Goal: Task Accomplishment & Management: Manage account settings

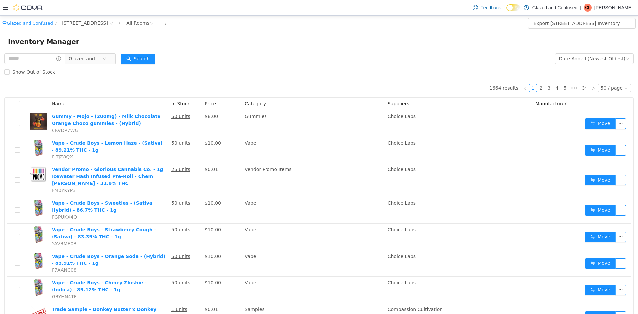
click at [139, 59] on button "Search" at bounding box center [138, 59] width 34 height 11
click at [221, 27] on div "Glazed and Confused / 2465 US Highway 2 S, Crystal Falls / All Rooms /" at bounding box center [266, 23] width 528 height 11
click at [135, 56] on button "Search" at bounding box center [138, 59] width 34 height 11
click at [568, 54] on div "Date Added (Newest-Oldest)" at bounding box center [592, 59] width 67 height 10
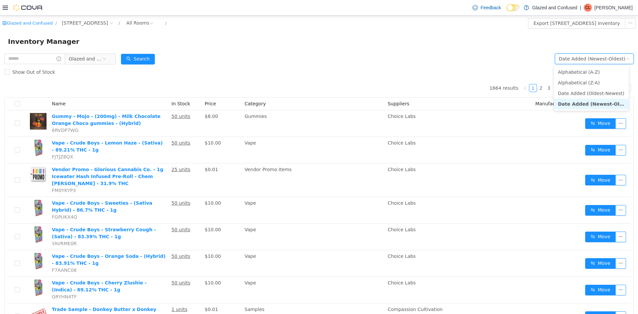
click at [491, 40] on div "Inventory Manager" at bounding box center [319, 41] width 623 height 11
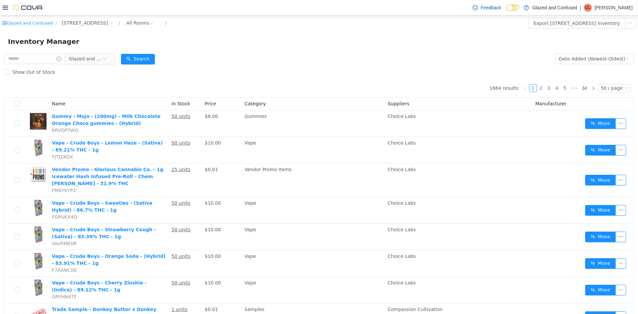
drag, startPoint x: 305, startPoint y: 62, endPoint x: 150, endPoint y: 32, distance: 157.6
click at [305, 63] on form "Glazed and Confused Date Added (Newest-Oldest) Search Show Out of Stock" at bounding box center [319, 65] width 630 height 27
click at [133, 56] on button "Search" at bounding box center [138, 59] width 34 height 11
click at [182, 48] on div "Inventory Manager" at bounding box center [319, 41] width 638 height 21
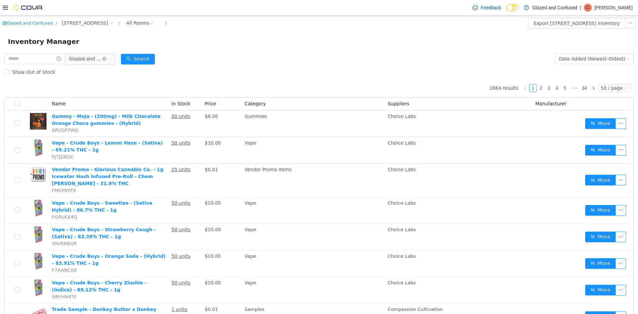
click at [91, 58] on span "Glazed and Confused" at bounding box center [90, 59] width 51 height 11
click at [91, 58] on span "Glazed and Confused" at bounding box center [85, 59] width 33 height 10
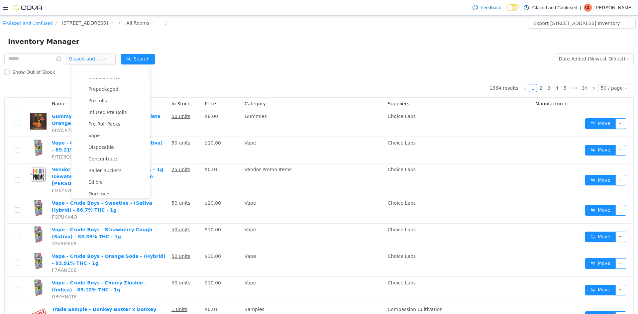
scroll to position [50, 0]
click at [105, 161] on span "Disposable" at bounding box center [101, 162] width 26 height 5
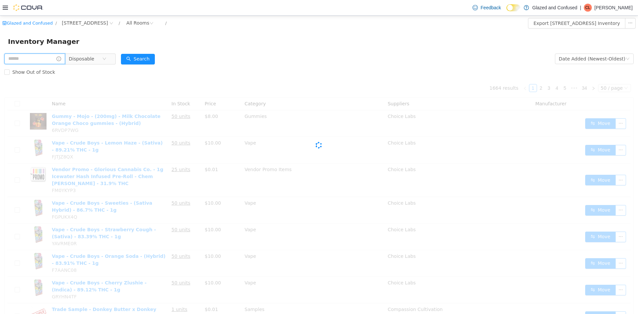
click at [44, 63] on input "text" at bounding box center [34, 59] width 61 height 11
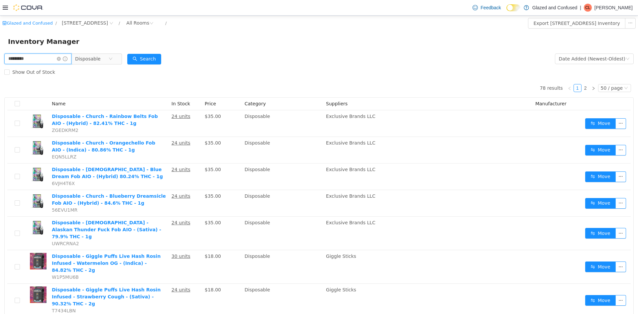
type input "*********"
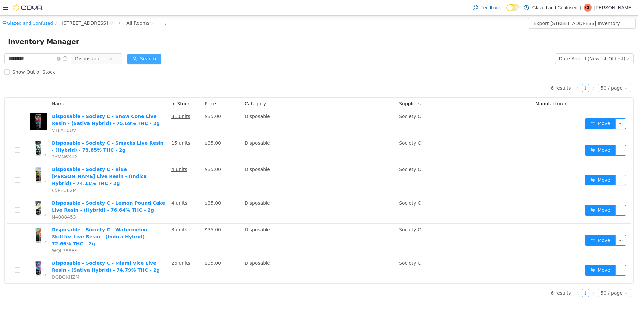
click at [145, 61] on button "Search" at bounding box center [144, 59] width 34 height 11
click at [618, 61] on div "Date Added (Newest-Oldest)" at bounding box center [592, 59] width 67 height 10
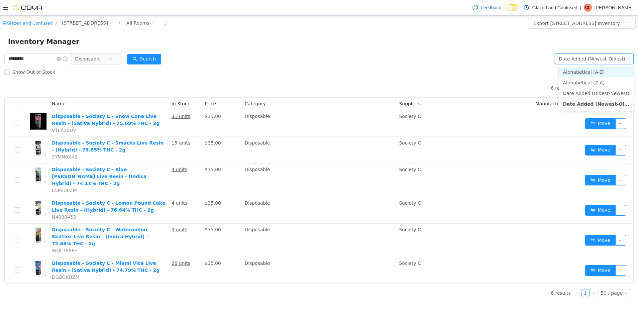
click at [591, 70] on li "Alphabetical (A-Z)" at bounding box center [596, 72] width 75 height 11
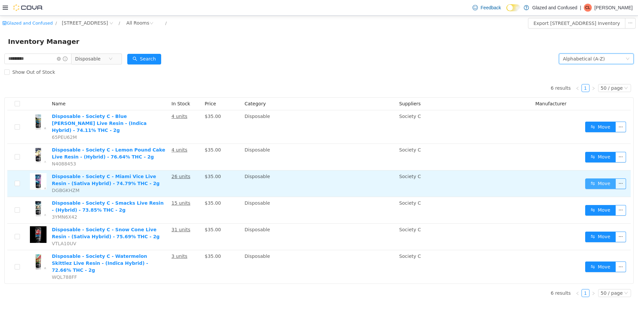
click at [599, 179] on button "Move" at bounding box center [601, 184] width 31 height 11
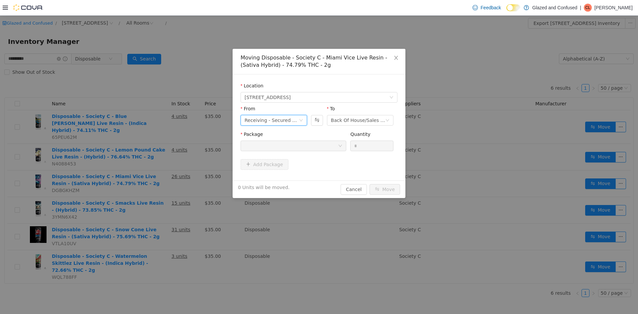
click at [296, 120] on div "Receiving - Secured Storage C" at bounding box center [272, 120] width 54 height 10
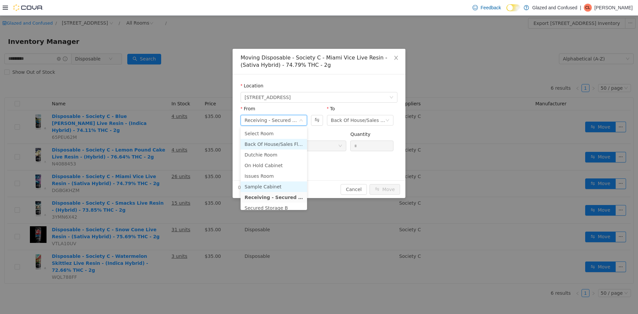
scroll to position [33, 0]
click at [262, 186] on li "Back Hallway" at bounding box center [274, 185] width 67 height 11
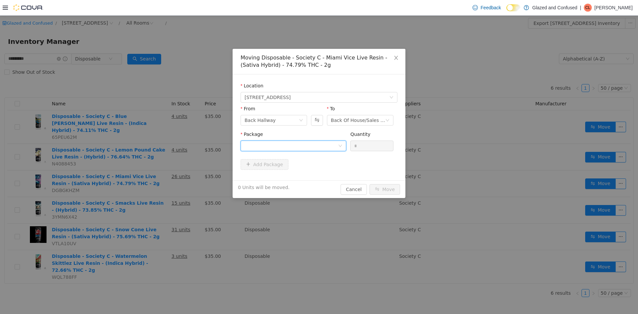
click at [318, 146] on div at bounding box center [291, 146] width 93 height 10
click at [299, 181] on li "1A4050300023F01000028490 Quantity : 25 Units" at bounding box center [294, 174] width 106 height 18
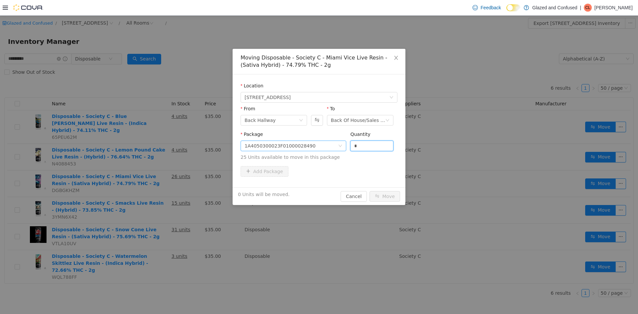
drag, startPoint x: 357, startPoint y: 144, endPoint x: 342, endPoint y: 150, distance: 16.3
click at [349, 148] on div "Package 1A4050300023F01000028490 Quantity * 25 Units available to move in this …" at bounding box center [319, 146] width 157 height 30
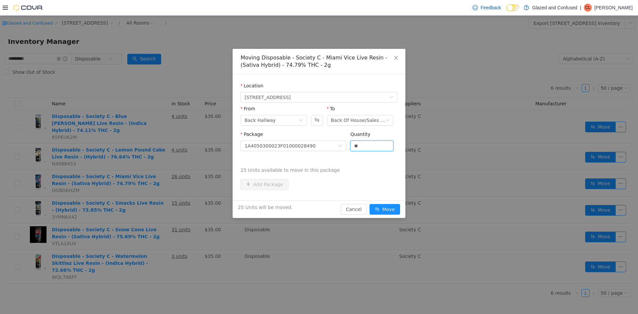
type input "**"
click at [370, 204] on button "Move" at bounding box center [385, 209] width 31 height 11
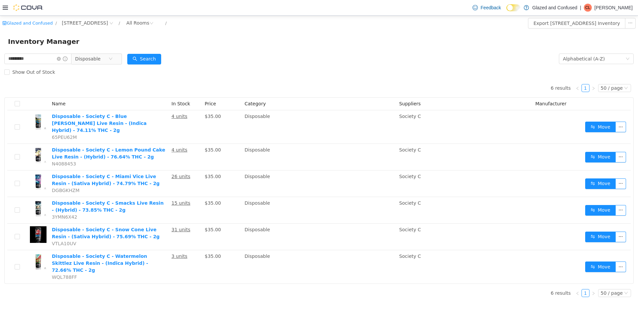
click at [256, 79] on div "6 results 1 50 / page 15 / page 25 / page 30 / page 50 / page Name In Stock Pri…" at bounding box center [319, 181] width 630 height 205
click at [147, 59] on button "Search" at bounding box center [144, 59] width 34 height 11
click at [235, 64] on form "********* Disposable Alphabetical (A-Z) Search Show Out of Stock" at bounding box center [319, 65] width 630 height 27
click at [231, 63] on form "********* Disposable Alphabetical (A-Z) Search Show Out of Stock" at bounding box center [319, 65] width 630 height 27
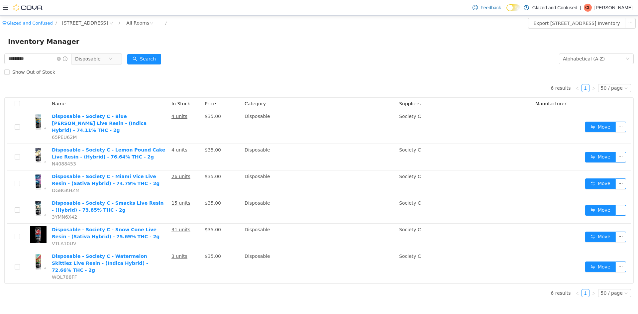
click at [355, 64] on form "********* Disposable Alphabetical (A-Z) Search Show Out of Stock" at bounding box center [319, 65] width 630 height 27
click at [145, 58] on button "Search" at bounding box center [144, 59] width 34 height 11
click at [61, 58] on icon "icon: close-circle" at bounding box center [59, 59] width 4 height 4
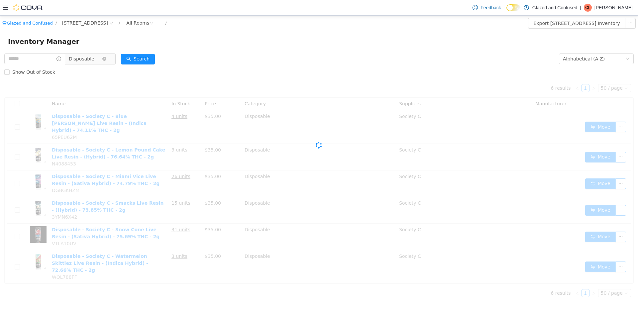
click at [79, 60] on span "Disposable" at bounding box center [82, 59] width 26 height 10
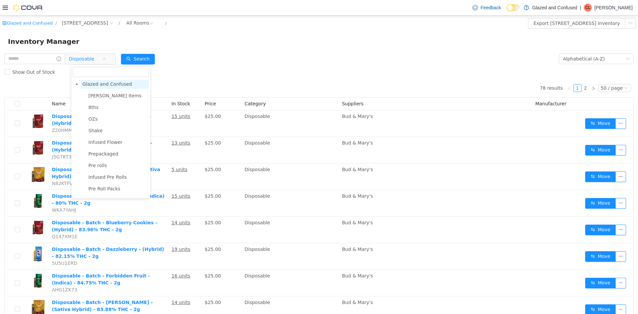
click at [92, 84] on span "Glazed and Confused" at bounding box center [107, 83] width 50 height 5
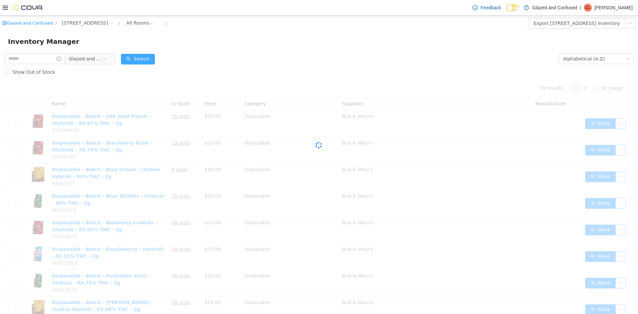
click at [140, 55] on button "Search" at bounding box center [138, 59] width 34 height 11
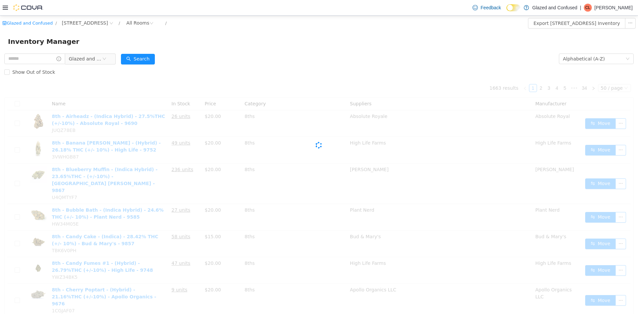
click at [162, 57] on form "Glazed and Confused Alphabetical (A-Z) Search Show Out of Stock" at bounding box center [319, 65] width 630 height 27
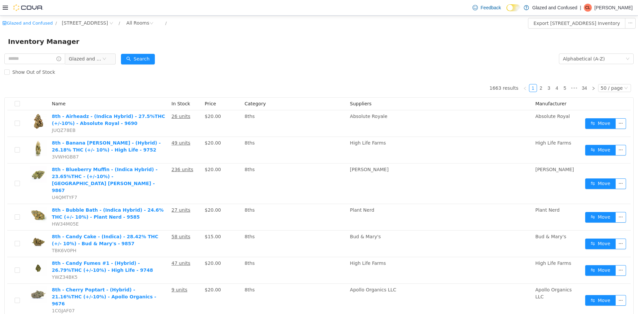
click at [143, 66] on div "Show Out of Stock" at bounding box center [319, 72] width 630 height 13
drag, startPoint x: 147, startPoint y: 61, endPoint x: 370, endPoint y: 68, distance: 223.3
click at [147, 61] on button "Search" at bounding box center [138, 59] width 34 height 11
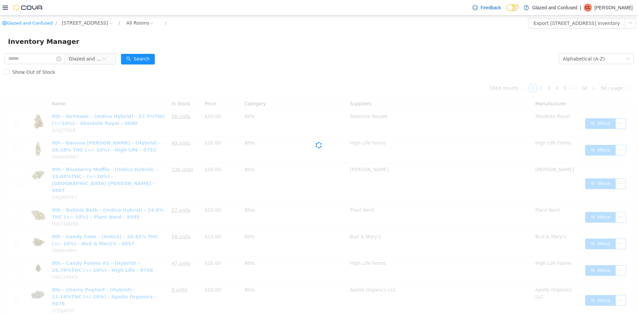
drag, startPoint x: 370, startPoint y: 68, endPoint x: 385, endPoint y: 67, distance: 15.3
click at [372, 68] on div "Show Out of Stock" at bounding box center [319, 72] width 630 height 13
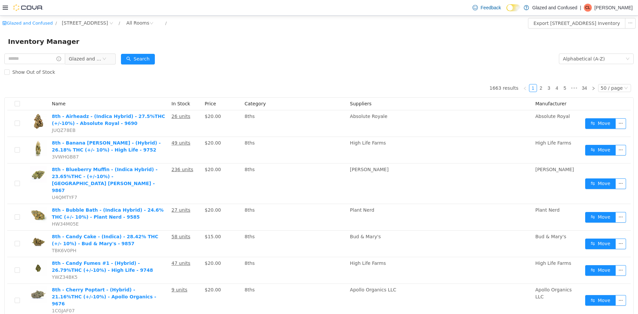
click at [555, 74] on div "Show Out of Stock" at bounding box center [319, 72] width 630 height 13
click at [151, 57] on button "Search" at bounding box center [138, 59] width 34 height 11
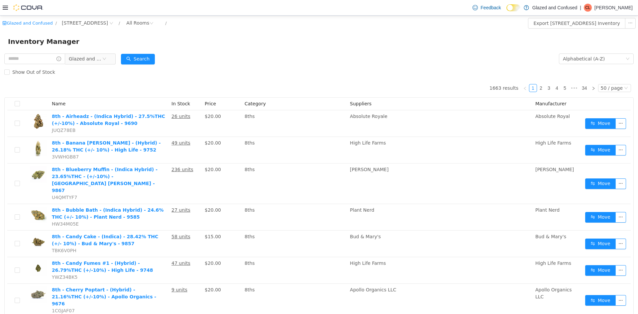
click at [229, 50] on div "Inventory Manager" at bounding box center [319, 41] width 638 height 21
click at [155, 57] on button "Search" at bounding box center [138, 59] width 34 height 11
click at [148, 59] on button "Search" at bounding box center [138, 59] width 34 height 11
click at [169, 61] on form "Glazed and Confused Alphabetical (A-Z) Search Show Out of Stock" at bounding box center [319, 65] width 630 height 27
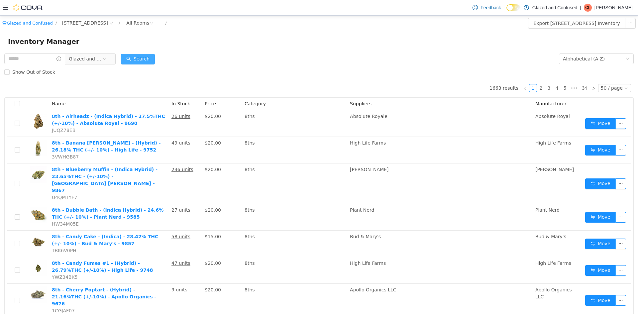
click at [141, 58] on button "Search" at bounding box center [138, 59] width 34 height 11
click at [144, 60] on button "Search" at bounding box center [138, 59] width 34 height 11
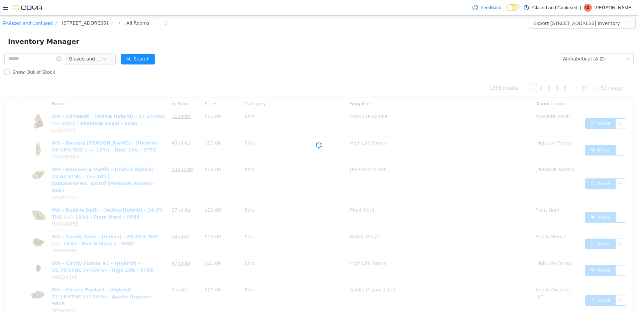
click at [287, 55] on form "Glazed and Confused Alphabetical (A-Z) Search Show Out of Stock" at bounding box center [319, 65] width 630 height 27
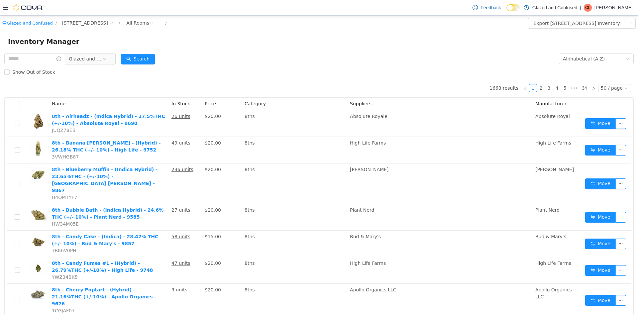
click at [148, 56] on button "Search" at bounding box center [138, 59] width 34 height 11
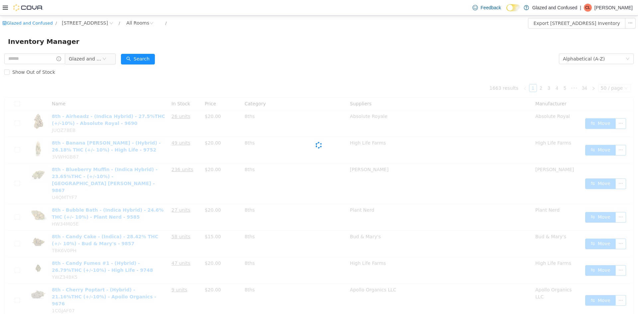
click at [209, 54] on form "Glazed and Confused Alphabetical (A-Z) Search Show Out of Stock" at bounding box center [319, 65] width 630 height 27
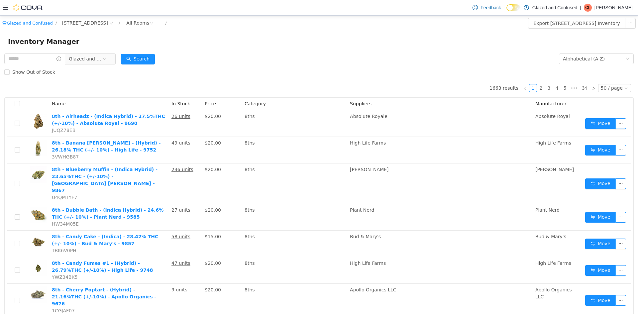
click at [221, 57] on form "Glazed and Confused Alphabetical (A-Z) Search Show Out of Stock" at bounding box center [319, 65] width 630 height 27
click at [180, 31] on div "Inventory Manager" at bounding box center [319, 41] width 638 height 21
click at [177, 9] on div "Feedback Dark Mode Glazed and Confused | CL Chad Lacy" at bounding box center [319, 8] width 638 height 16
click at [223, 31] on div "Inventory Manager" at bounding box center [319, 41] width 638 height 21
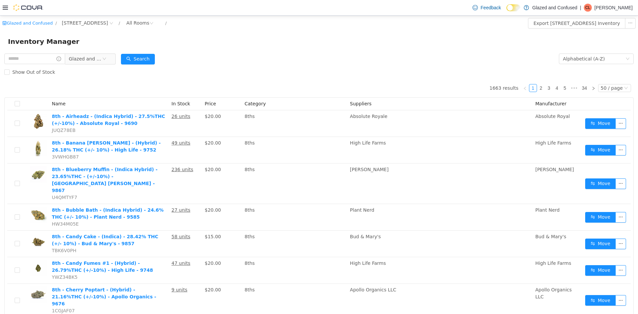
click at [223, 31] on div "Inventory Manager" at bounding box center [319, 41] width 638 height 21
click at [253, 55] on form "Glazed and Confused Alphabetical (A-Z) Search Show Out of Stock" at bounding box center [319, 65] width 630 height 27
click at [169, 56] on form "Glazed and Confused Alphabetical (A-Z) Search Show Out of Stock" at bounding box center [319, 65] width 630 height 27
click at [132, 58] on button "Search" at bounding box center [138, 59] width 34 height 11
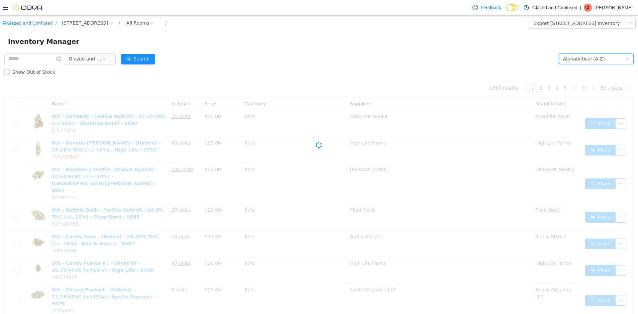
click at [581, 57] on div "Alphabetical (A-Z)" at bounding box center [584, 59] width 42 height 10
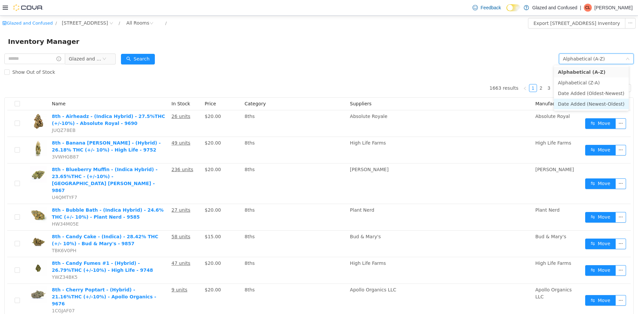
click at [581, 109] on li "Date Added (Newest-Oldest)" at bounding box center [591, 104] width 75 height 11
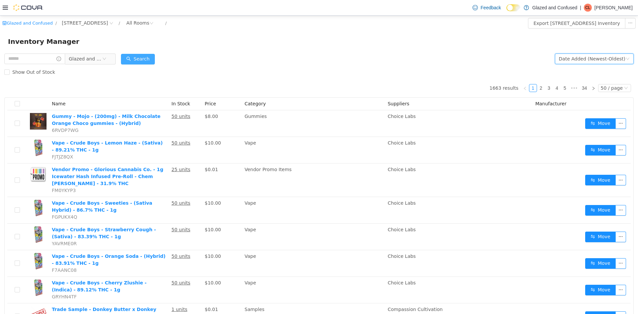
click at [140, 61] on button "Search" at bounding box center [138, 59] width 34 height 11
click at [53, 55] on input "text" at bounding box center [34, 59] width 61 height 11
type input "**********"
drag, startPoint x: 147, startPoint y: 62, endPoint x: 126, endPoint y: 72, distance: 23.7
click at [147, 62] on button "Search" at bounding box center [144, 59] width 34 height 11
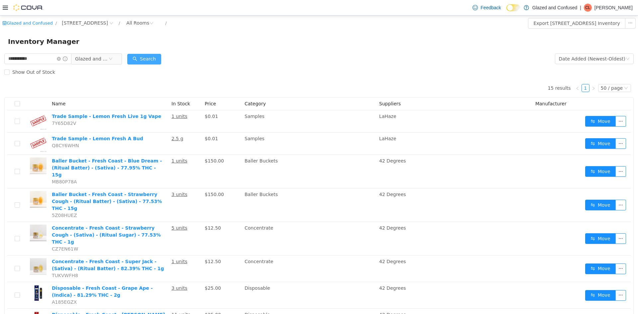
click at [159, 56] on button "Search" at bounding box center [144, 59] width 34 height 11
click at [64, 61] on input "**********" at bounding box center [37, 59] width 67 height 11
click at [63, 64] on input "**********" at bounding box center [37, 59] width 67 height 11
click at [66, 57] on span at bounding box center [62, 59] width 11 height 5
click at [61, 60] on icon "icon: close-circle" at bounding box center [59, 59] width 4 height 4
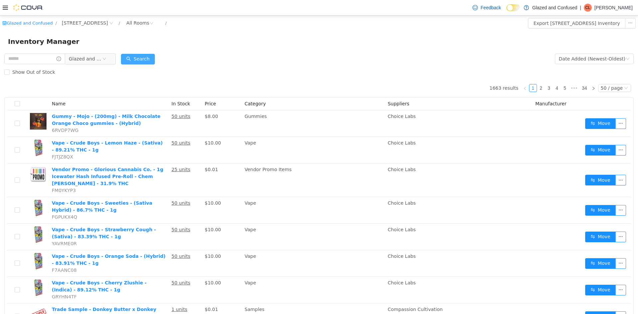
click at [134, 54] on button "Search" at bounding box center [138, 59] width 34 height 11
click at [127, 56] on form "Glazed and Confused Date Added (Newest-Oldest) Search Show Out of Stock" at bounding box center [319, 65] width 630 height 27
click at [131, 57] on button "Search" at bounding box center [138, 59] width 34 height 11
drag, startPoint x: 150, startPoint y: 54, endPoint x: 145, endPoint y: 59, distance: 7.8
click at [150, 55] on button "Search" at bounding box center [138, 59] width 34 height 11
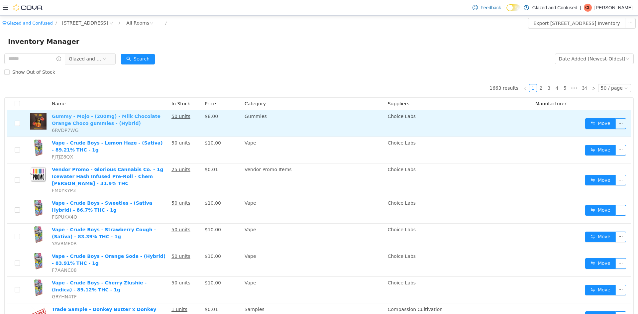
click at [147, 119] on link "Gummy - Mojo - (200mg) - Milk Chocolate Orange Choco gummies - (Hybrid)" at bounding box center [106, 120] width 109 height 12
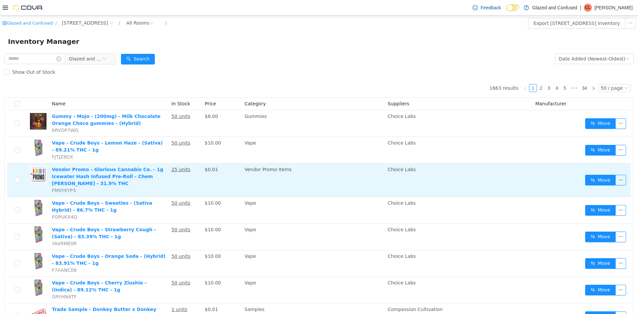
click at [234, 175] on td "$0.01" at bounding box center [222, 181] width 40 height 34
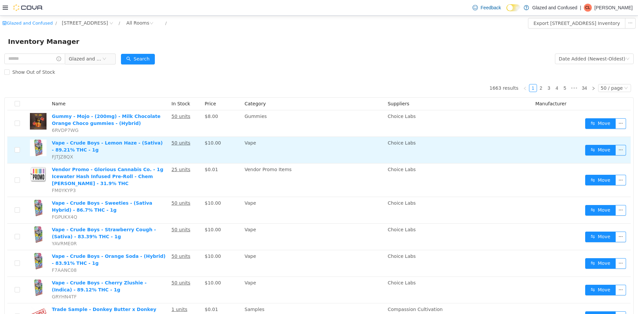
drag, startPoint x: 234, startPoint y: 175, endPoint x: 245, endPoint y: 156, distance: 21.3
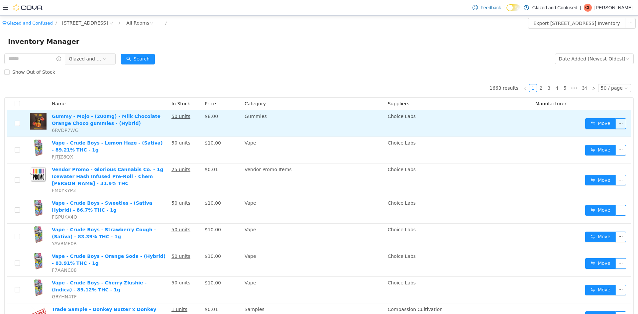
drag, startPoint x: 245, startPoint y: 156, endPoint x: 553, endPoint y: 116, distance: 310.9
click at [491, 74] on div "Show Out of Stock" at bounding box center [319, 72] width 630 height 13
drag, startPoint x: 597, startPoint y: 124, endPoint x: 334, endPoint y: 115, distance: 262.5
click at [597, 124] on button "Move" at bounding box center [601, 123] width 31 height 11
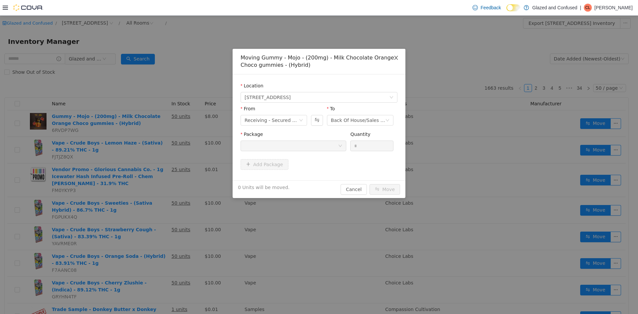
click at [395, 57] on icon "icon: close" at bounding box center [396, 58] width 4 height 4
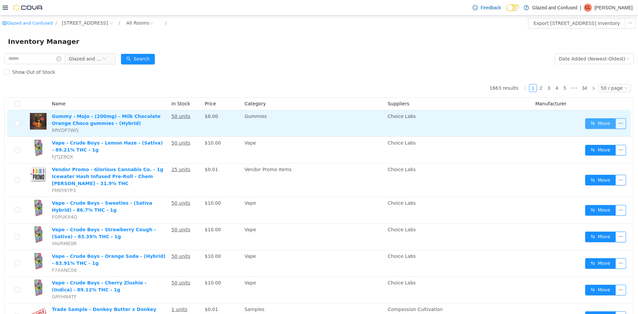
click at [592, 120] on button "Move" at bounding box center [601, 123] width 31 height 11
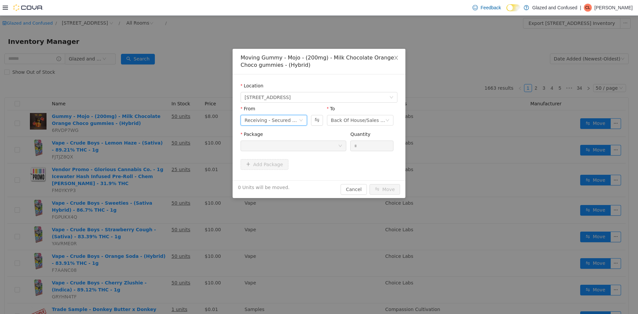
click at [293, 118] on div "Receiving - Secured Storage C" at bounding box center [272, 120] width 54 height 10
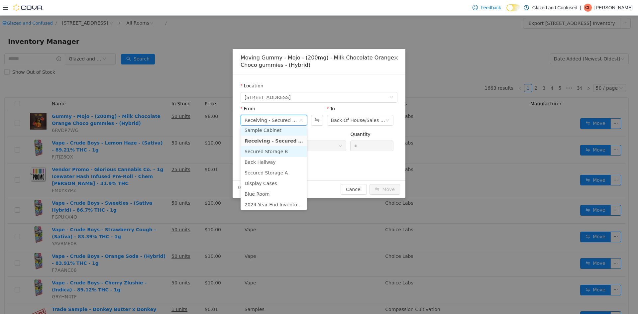
scroll to position [58, 0]
click at [283, 145] on li "Secured Storage B" at bounding box center [274, 150] width 67 height 11
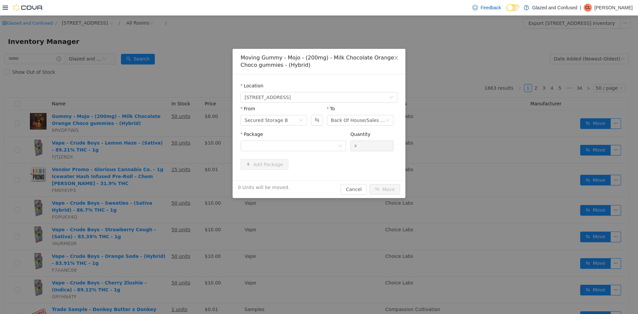
click at [305, 140] on div "Package" at bounding box center [294, 136] width 106 height 10
click at [306, 143] on div at bounding box center [291, 146] width 93 height 10
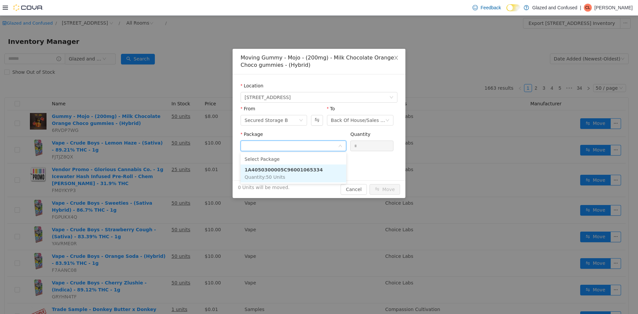
click at [291, 173] on strong "1A4050300005C96001065334" at bounding box center [284, 169] width 78 height 5
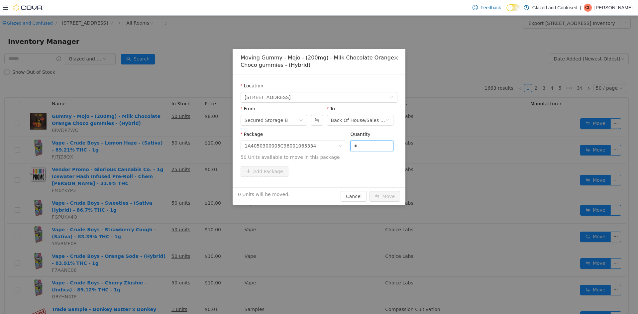
drag, startPoint x: 372, startPoint y: 144, endPoint x: 317, endPoint y: 152, distance: 56.0
click at [346, 149] on span "Package 1A4050300005C96001065334 Quantity * 50 Units available to move in this …" at bounding box center [319, 146] width 157 height 29
type input "**"
click at [370, 191] on button "Move" at bounding box center [385, 196] width 31 height 11
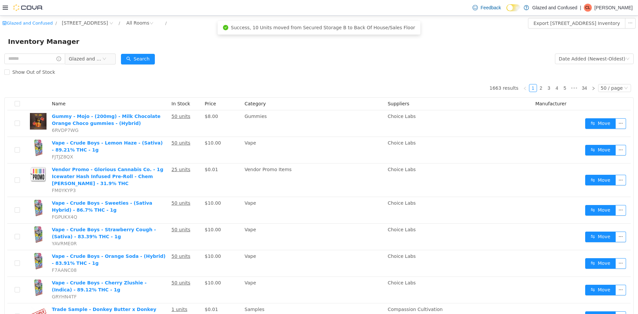
click at [89, 62] on span "Glazed and Confused" at bounding box center [85, 59] width 33 height 10
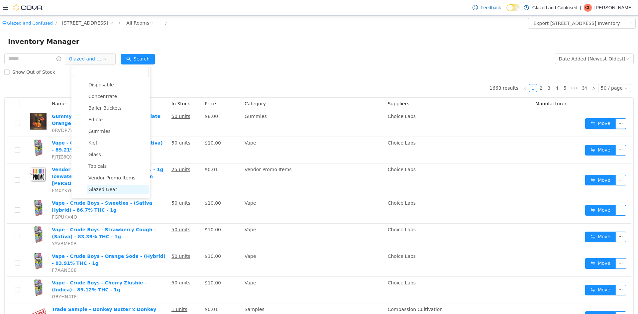
scroll to position [119, 0]
click at [105, 141] on span "Gummies" at bounding box center [99, 139] width 22 height 5
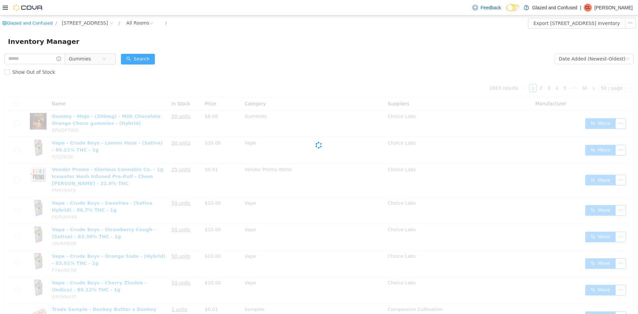
click at [150, 58] on button "Search" at bounding box center [138, 59] width 34 height 11
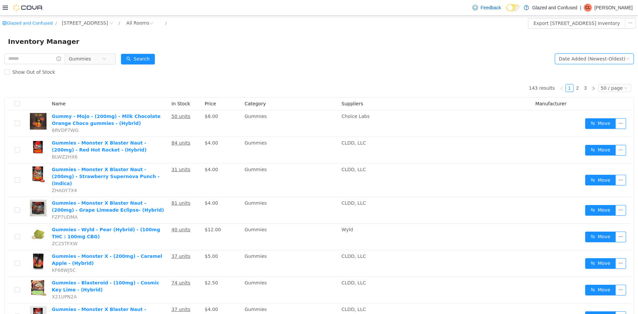
click at [590, 62] on div "Date Added (Newest-Oldest)" at bounding box center [592, 59] width 67 height 10
click at [581, 71] on li "Alphabetical (A-Z)" at bounding box center [591, 72] width 75 height 11
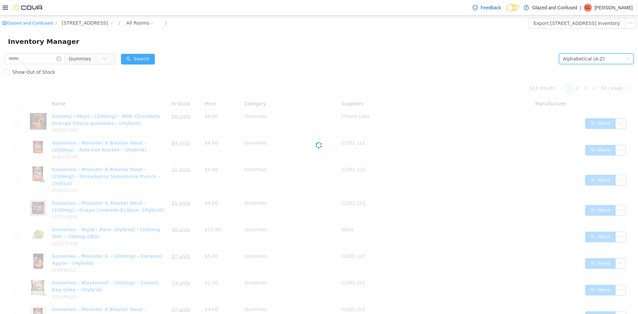
click at [154, 63] on button "Search" at bounding box center [138, 59] width 34 height 11
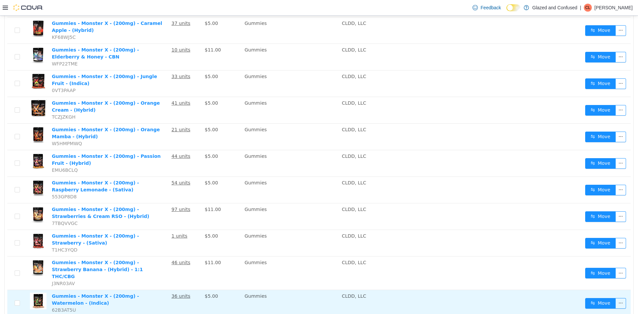
scroll to position [1089, 0]
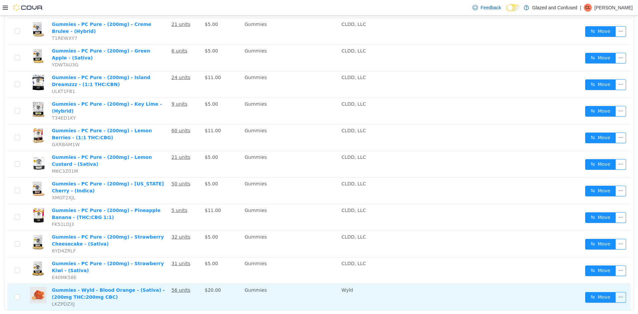
scroll to position [1137, 0]
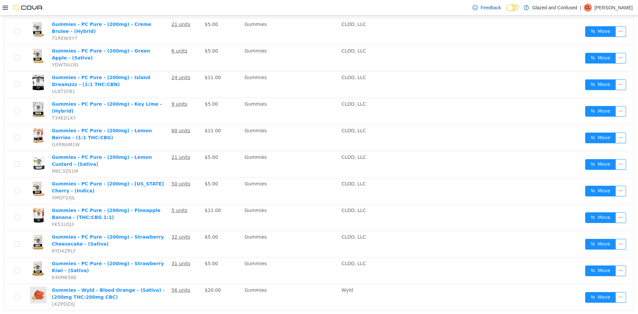
click at [586, 314] on link "3" at bounding box center [585, 320] width 7 height 7
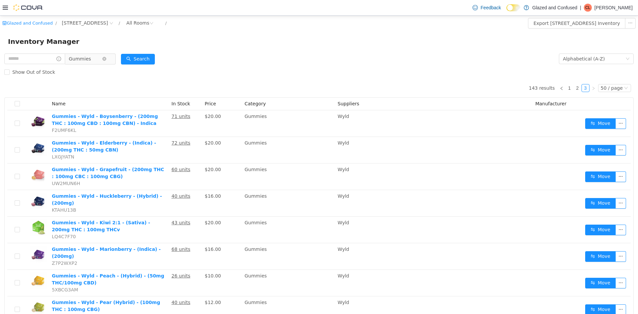
drag, startPoint x: 77, startPoint y: 57, endPoint x: 83, endPoint y: 56, distance: 6.0
click at [77, 57] on span "Gummies" at bounding box center [80, 59] width 22 height 10
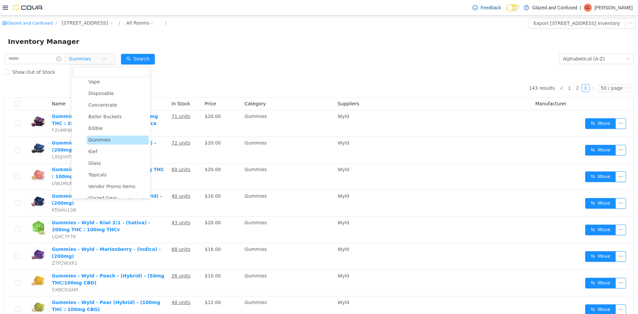
click at [196, 37] on div "Inventory Manager" at bounding box center [319, 41] width 623 height 11
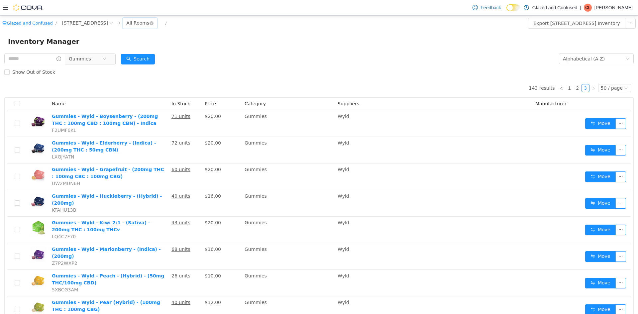
click at [149, 22] on div "All Rooms" at bounding box center [137, 23] width 23 height 10
click at [168, 101] on li "Receiving - Secured Storage C" at bounding box center [163, 97] width 40 height 11
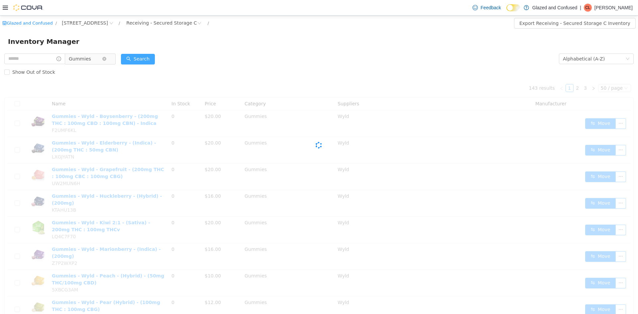
click at [134, 60] on button "Search" at bounding box center [138, 59] width 34 height 11
click at [88, 54] on span "Gummies" at bounding box center [88, 59] width 46 height 11
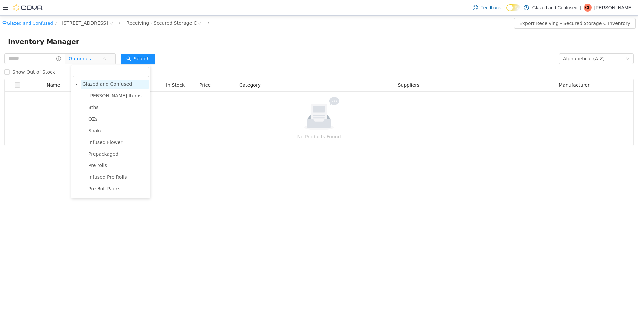
click at [105, 83] on span "Glazed and Confused" at bounding box center [107, 83] width 50 height 5
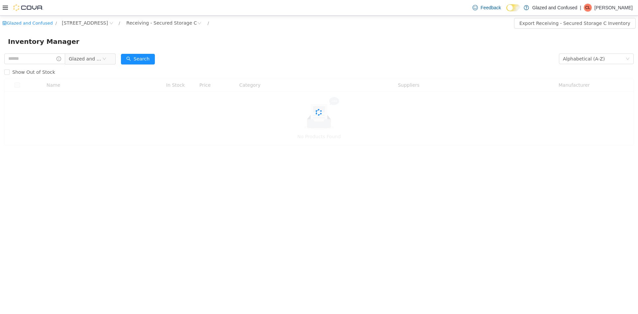
click at [577, 64] on div "Alphabetical (A-Z)" at bounding box center [596, 58] width 75 height 13
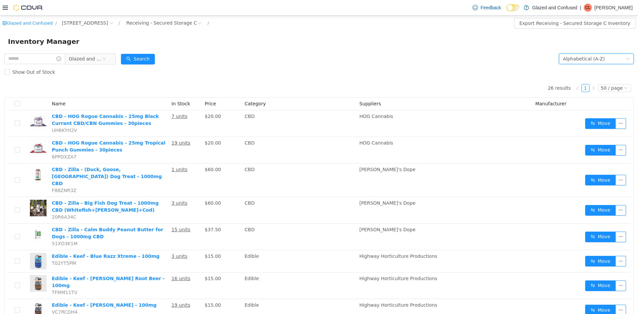
click at [576, 60] on div "Alphabetical (A-Z)" at bounding box center [584, 59] width 42 height 10
click at [567, 101] on li "Date Added (Newest-Oldest)" at bounding box center [591, 104] width 75 height 11
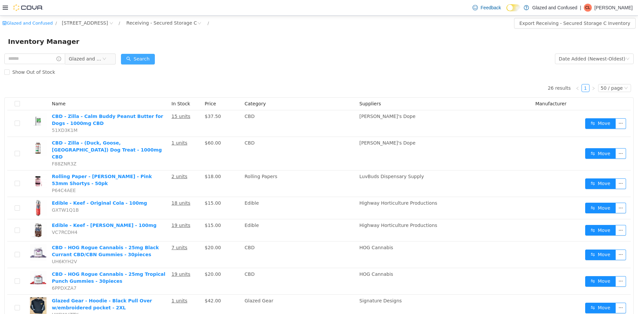
click at [149, 57] on button "Search" at bounding box center [138, 59] width 34 height 11
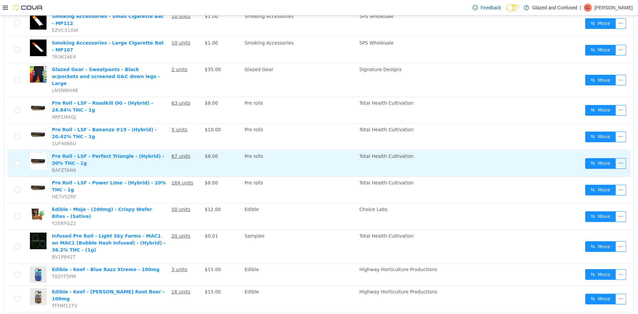
scroll to position [366, 0]
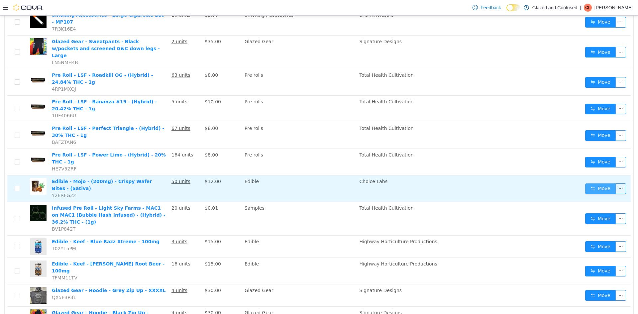
click at [595, 184] on button "Move" at bounding box center [601, 189] width 31 height 11
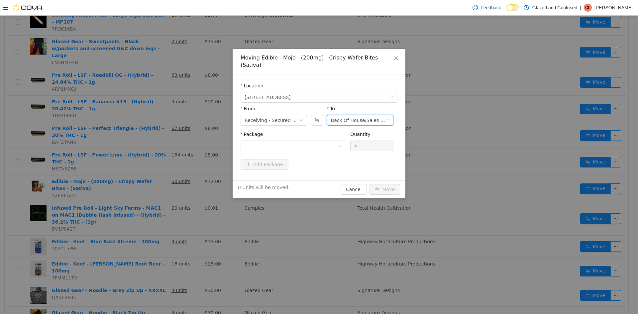
click at [349, 115] on div "Back Of House/Sales Floor" at bounding box center [358, 120] width 54 height 10
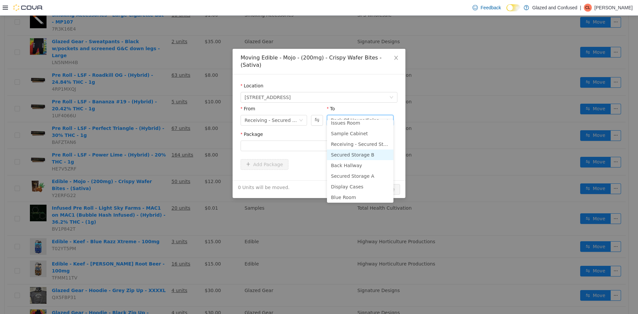
scroll to position [58, 0]
click at [353, 141] on li "Secured Storage B" at bounding box center [360, 143] width 67 height 11
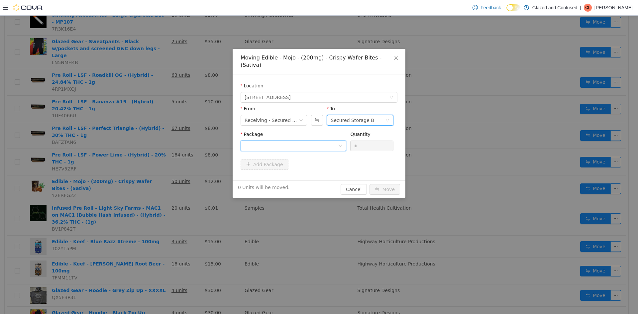
click at [320, 141] on div at bounding box center [291, 146] width 93 height 10
click at [312, 152] on li "Select Package" at bounding box center [294, 152] width 106 height 11
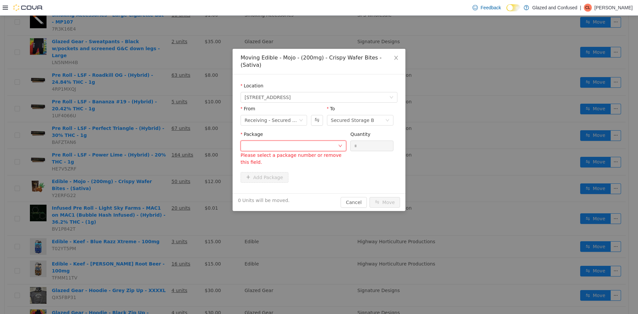
click at [317, 144] on div "Please select a package number or remove this field." at bounding box center [294, 153] width 106 height 24
click at [322, 141] on div at bounding box center [291, 146] width 93 height 10
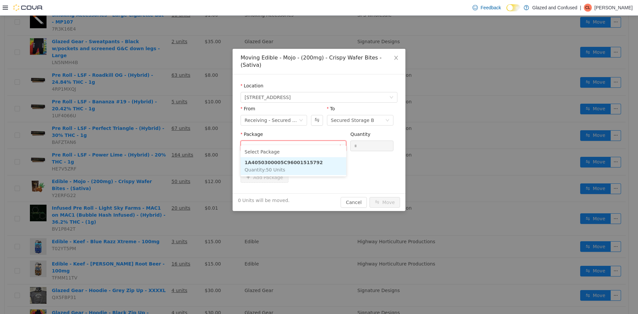
click at [313, 169] on li "1A4050300005C96001515792 Quantity : 50 Units" at bounding box center [294, 166] width 106 height 18
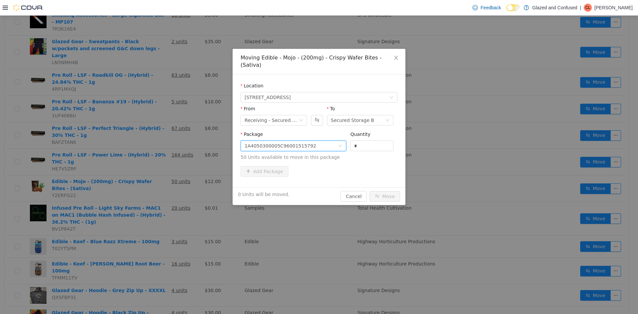
drag, startPoint x: 367, startPoint y: 142, endPoint x: 361, endPoint y: 147, distance: 7.5
click at [355, 142] on input "*" at bounding box center [372, 146] width 43 height 10
type input "**"
click at [370, 191] on button "Move" at bounding box center [385, 196] width 31 height 11
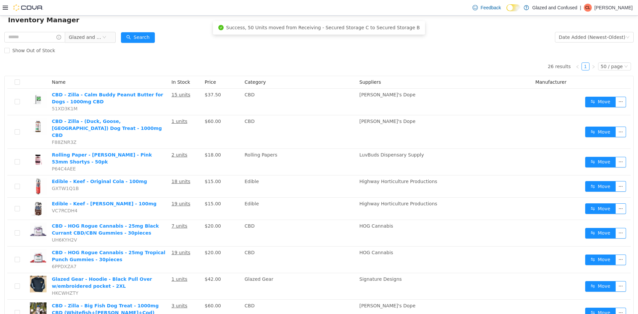
scroll to position [33, 0]
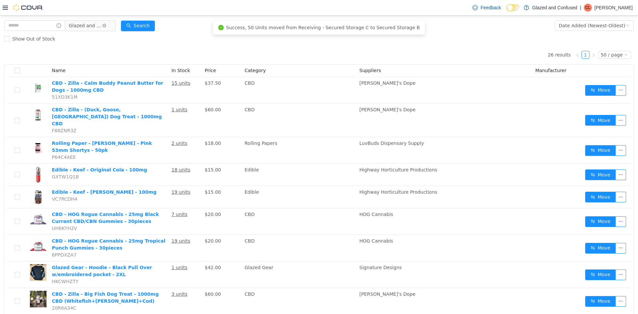
click at [85, 30] on span "Glazed and Confused" at bounding box center [85, 26] width 33 height 10
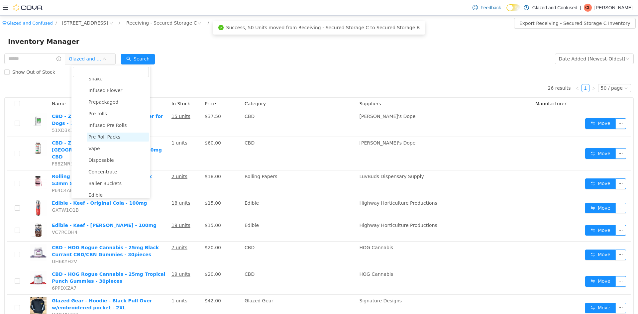
scroll to position [50, 0]
click at [98, 150] on span "Vape" at bounding box center [94, 150] width 12 height 5
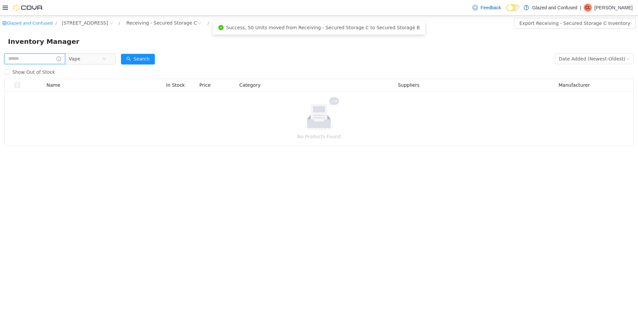
click at [37, 57] on input "text" at bounding box center [34, 59] width 61 height 11
type input "******"
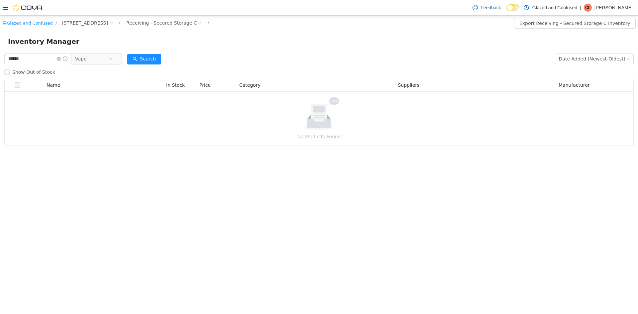
drag, startPoint x: 173, startPoint y: 6, endPoint x: 171, endPoint y: 16, distance: 10.2
click at [171, 16] on div "Feedback Dark Mode Glazed and Confused | CL Chad Lacy" at bounding box center [319, 8] width 638 height 16
click at [173, 24] on div "Receiving - Secured Storage C" at bounding box center [161, 23] width 71 height 10
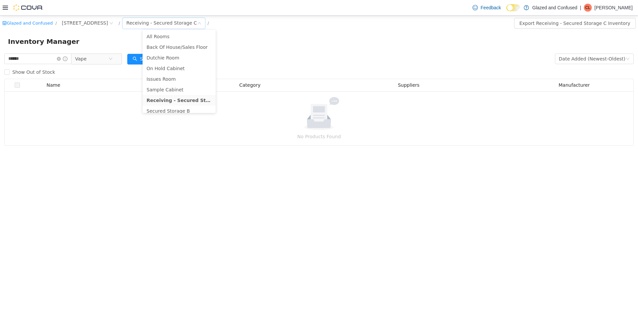
click at [162, 30] on ul "All Rooms Back Of House/Sales Floor Dutchie Room On Hold Cabinet Issues Room Sa…" at bounding box center [179, 71] width 73 height 83
click at [163, 32] on li "All Rooms" at bounding box center [179, 36] width 73 height 11
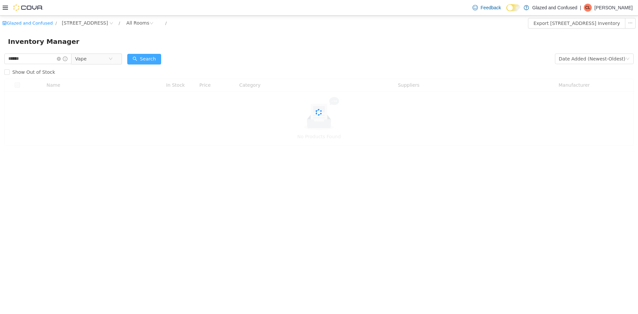
click at [148, 58] on button "Search" at bounding box center [144, 59] width 34 height 11
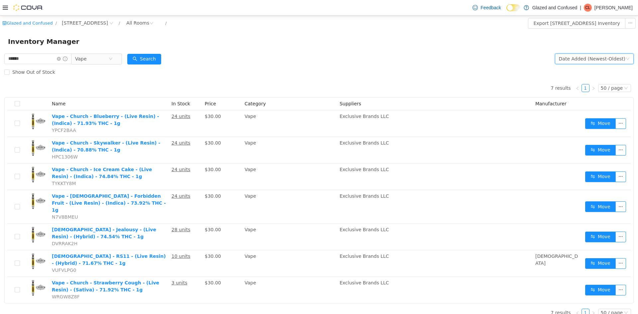
click at [572, 57] on div "Date Added (Newest-Oldest)" at bounding box center [592, 59] width 67 height 10
click at [564, 74] on li "Alphabetical (A-Z)" at bounding box center [591, 72] width 75 height 11
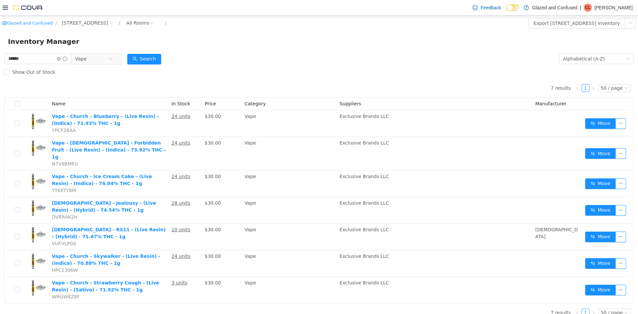
click at [312, 16] on div "Glazed and Confused / 2465 US Highway 2 S, Crystal Falls / All Rooms / Export 2…" at bounding box center [319, 23] width 638 height 15
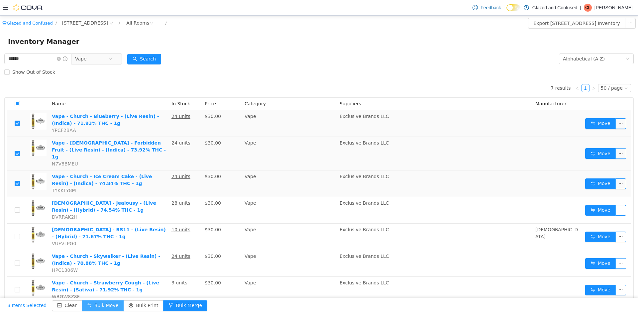
click at [96, 305] on button "Bulk Move" at bounding box center [103, 306] width 42 height 11
click at [46, 87] on div "7 results 1 50 / page Name In Stock Price Category Suppliers Manufacturer Vape …" at bounding box center [319, 191] width 630 height 225
click at [15, 104] on th at bounding box center [17, 104] width 20 height 13
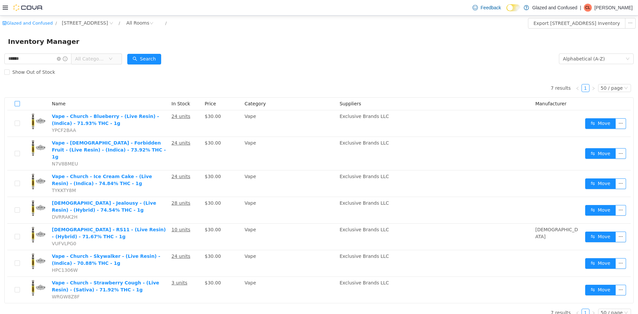
scroll to position [1, 0]
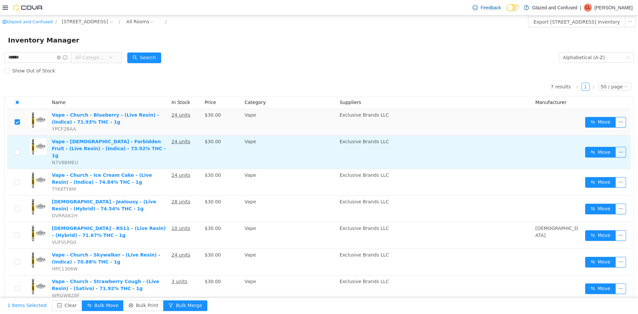
click at [20, 150] on td at bounding box center [17, 153] width 20 height 34
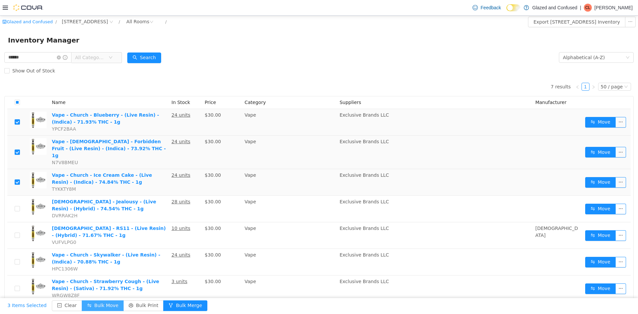
click at [95, 304] on button "Bulk Move" at bounding box center [103, 306] width 42 height 11
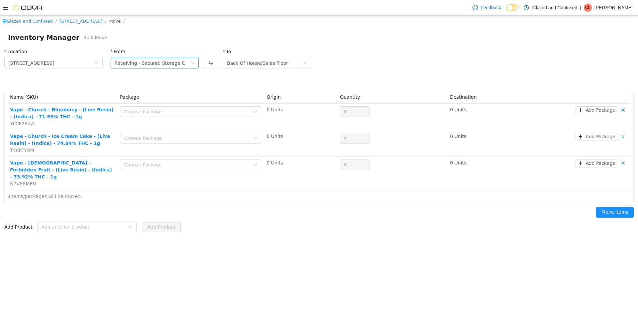
click at [178, 63] on div "Receiving - Secured Storage C" at bounding box center [153, 63] width 76 height 10
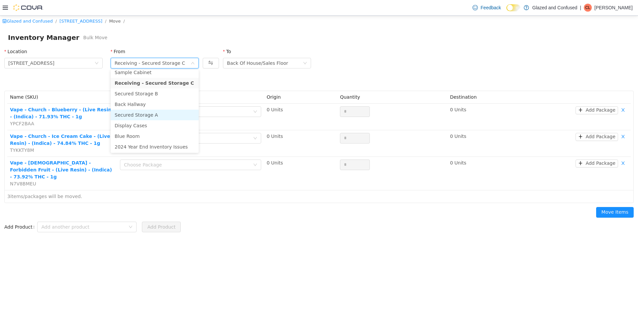
scroll to position [58, 0]
click at [143, 103] on li "Back Hallway" at bounding box center [155, 103] width 88 height 11
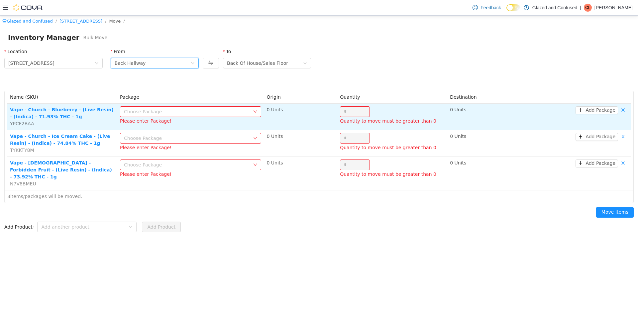
click at [149, 111] on div "Choose Package" at bounding box center [187, 111] width 126 height 7
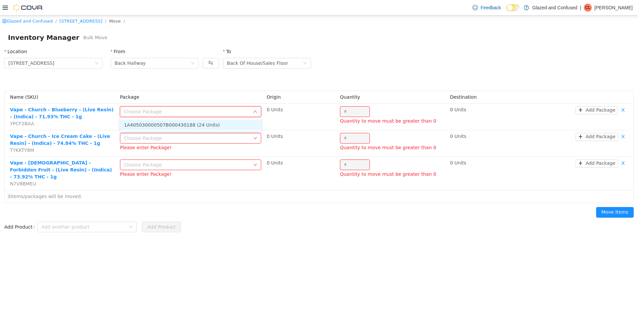
click at [167, 123] on li "1A405030000507B000430188 (24 Units)" at bounding box center [190, 125] width 141 height 11
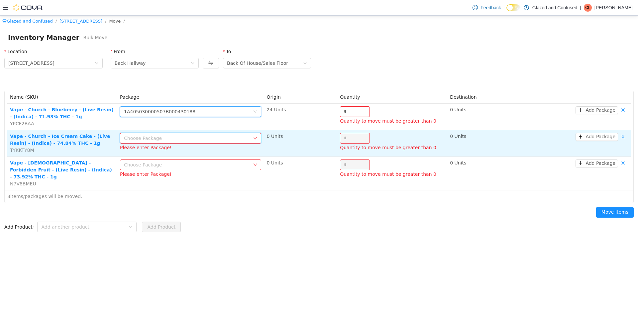
drag, startPoint x: 166, startPoint y: 133, endPoint x: 164, endPoint y: 138, distance: 5.5
click at [166, 134] on div "Choose Package" at bounding box center [188, 138] width 129 height 10
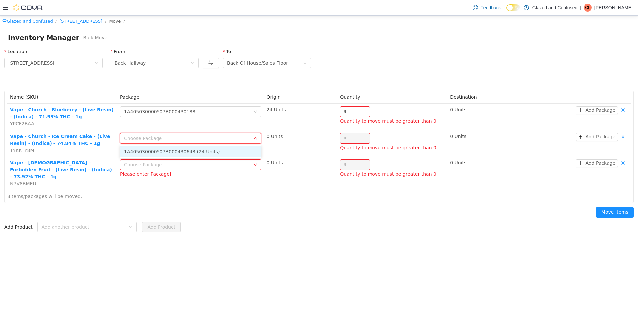
click at [163, 150] on li "1A405030000507B000430643 (24 Units)" at bounding box center [190, 151] width 141 height 11
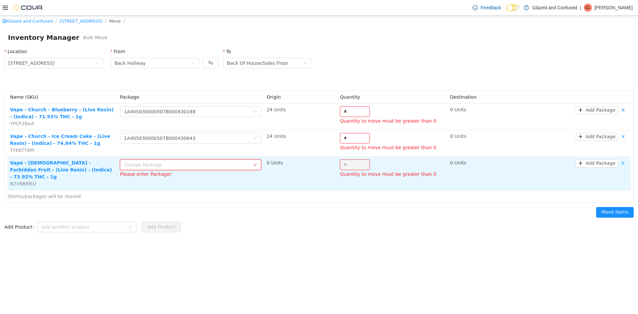
click at [166, 168] on div "Choose Package" at bounding box center [188, 165] width 129 height 10
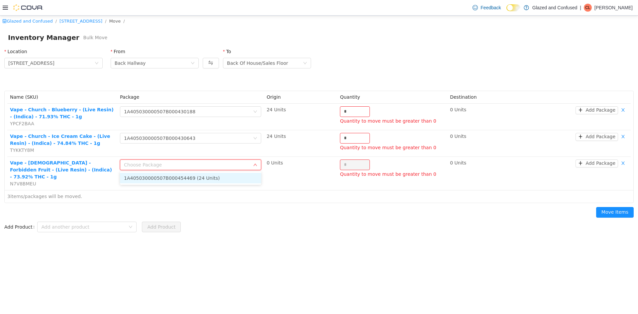
click at [171, 183] on li "1A405030000507B000454469 (24 Units)" at bounding box center [190, 178] width 141 height 11
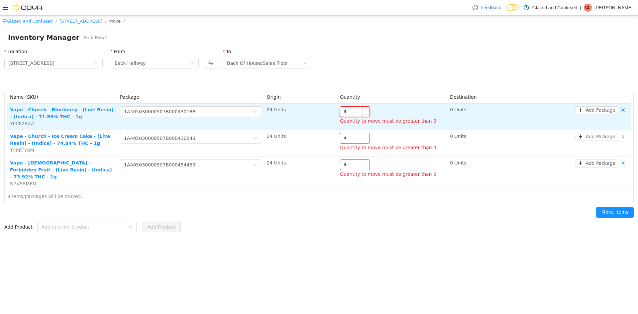
click at [356, 113] on input "*" at bounding box center [355, 112] width 29 height 10
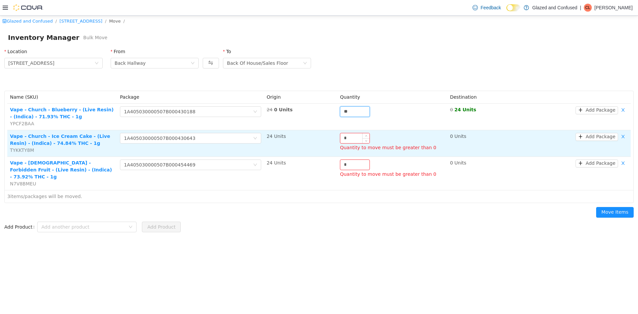
type input "**"
click at [355, 134] on input "*" at bounding box center [355, 138] width 29 height 10
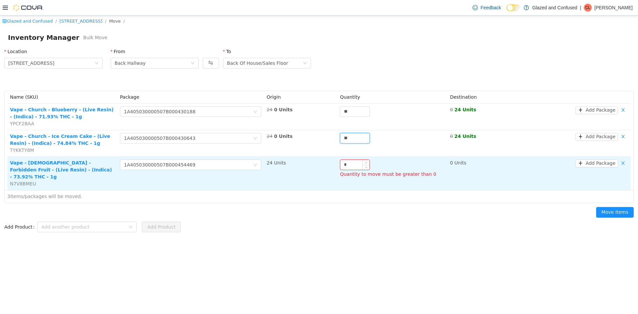
type input "**"
click at [350, 164] on input "*" at bounding box center [355, 165] width 29 height 10
type input "**"
click at [597, 207] on button "Move Items" at bounding box center [616, 212] width 38 height 11
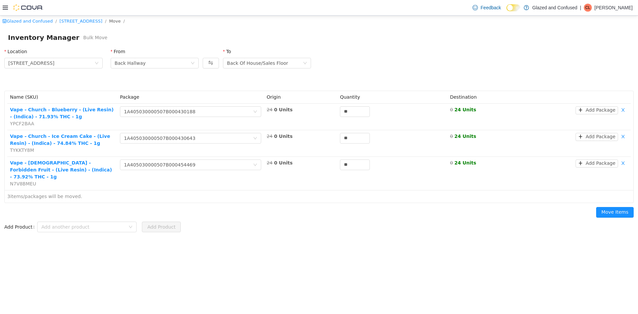
click at [360, 106] on button "OK" at bounding box center [368, 111] width 17 height 11
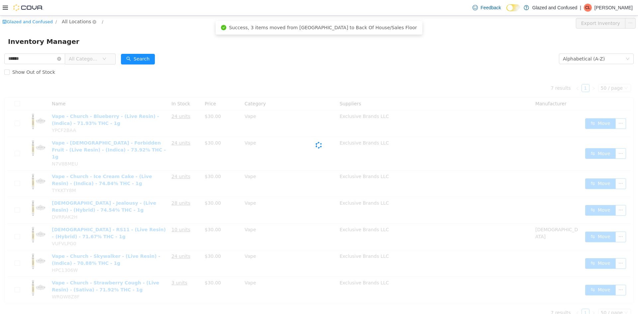
click at [79, 21] on span "All Locations" at bounding box center [76, 21] width 29 height 7
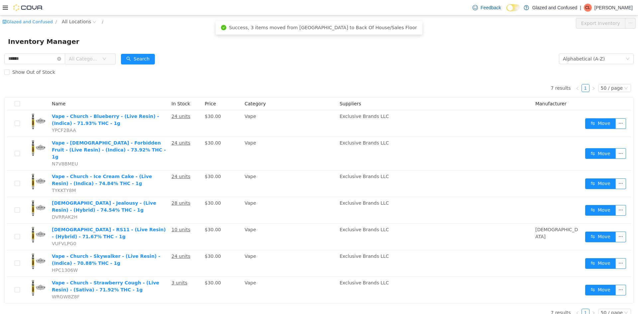
click at [88, 54] on span "All Categories" at bounding box center [85, 59] width 33 height 10
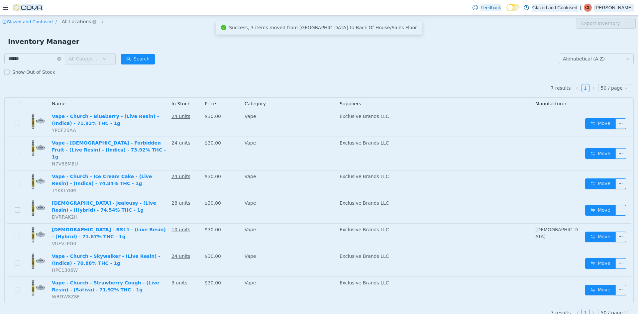
click at [73, 19] on span "All Locations" at bounding box center [76, 21] width 29 height 7
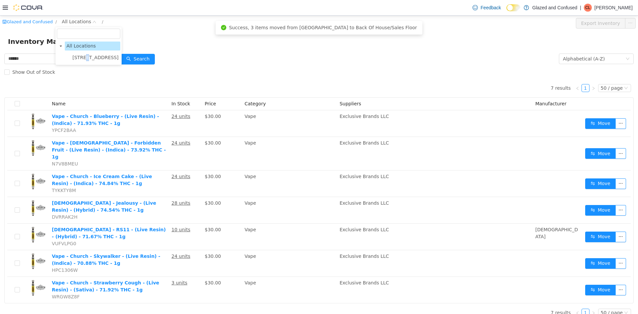
click at [86, 58] on span "2465 US Highway 2 S, Crystal Falls" at bounding box center [95, 57] width 46 height 5
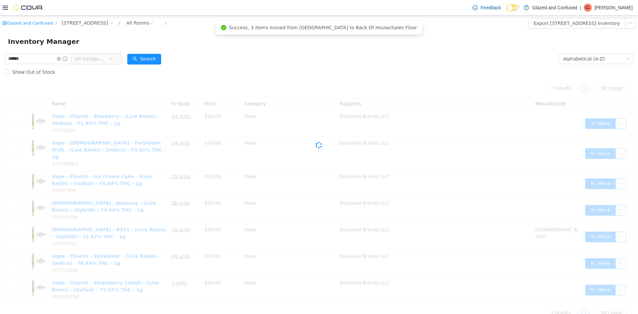
click at [102, 58] on span "All Categories" at bounding box center [90, 59] width 30 height 7
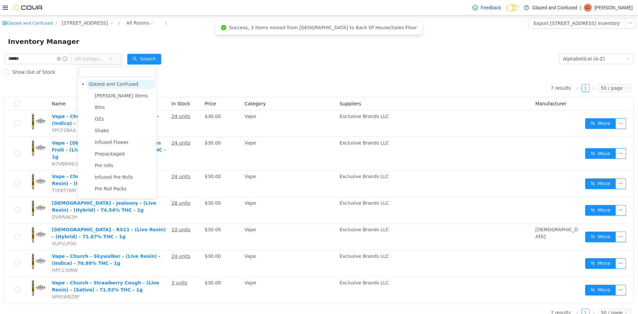
click at [123, 82] on span "Glazed and Confused" at bounding box center [114, 83] width 50 height 5
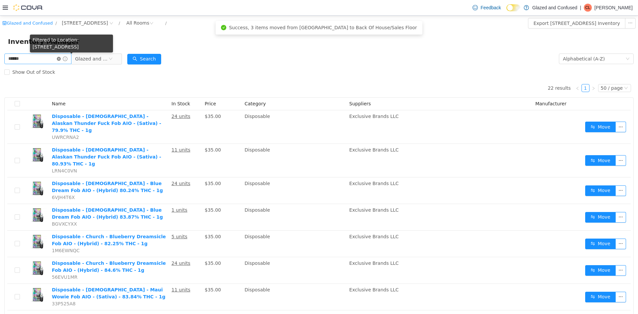
click at [61, 58] on icon "icon: close-circle" at bounding box center [59, 59] width 4 height 4
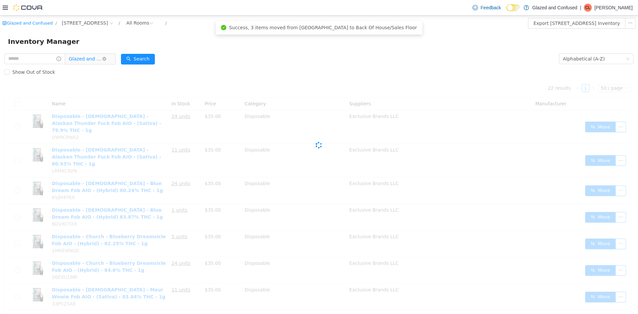
click at [89, 57] on span "Glazed and Confused" at bounding box center [85, 59] width 33 height 10
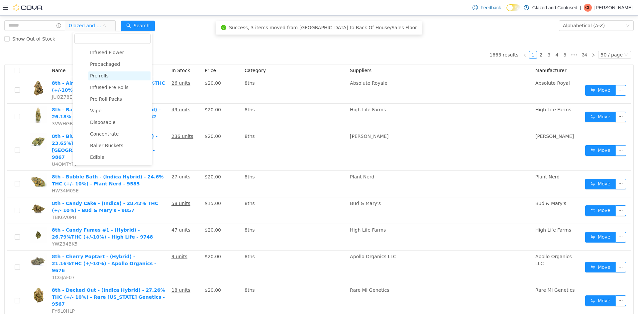
scroll to position [67, 0]
drag, startPoint x: 101, startPoint y: 105, endPoint x: 110, endPoint y: 89, distance: 18.5
click at [101, 104] on span "Vape" at bounding box center [119, 100] width 62 height 9
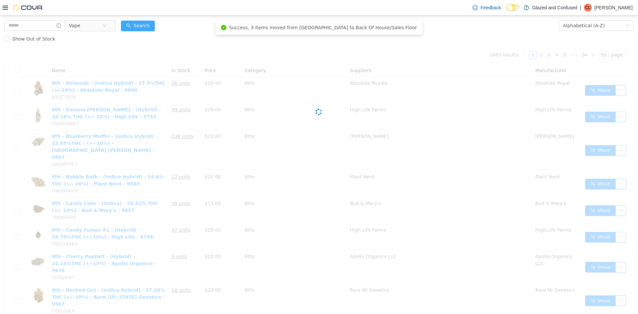
click at [143, 22] on button "Search" at bounding box center [138, 26] width 34 height 11
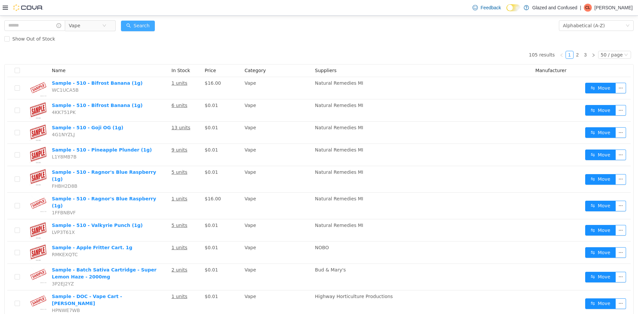
click at [147, 28] on button "Search" at bounding box center [138, 26] width 34 height 11
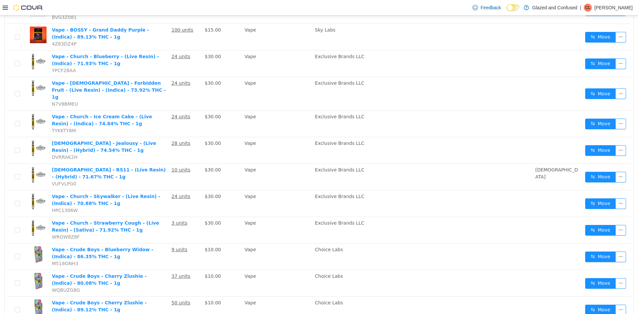
scroll to position [798, 0]
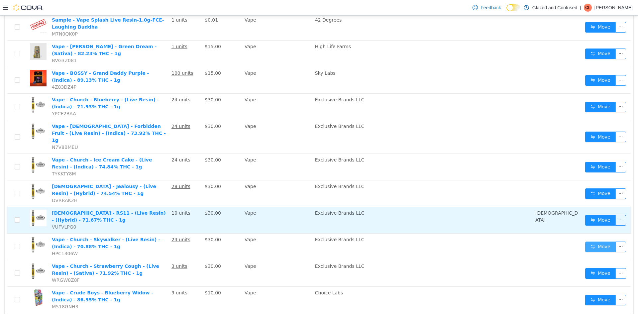
drag, startPoint x: 2, startPoint y: 96, endPoint x: 426, endPoint y: 173, distance: 430.8
click at [599, 242] on button "Move" at bounding box center [601, 247] width 31 height 11
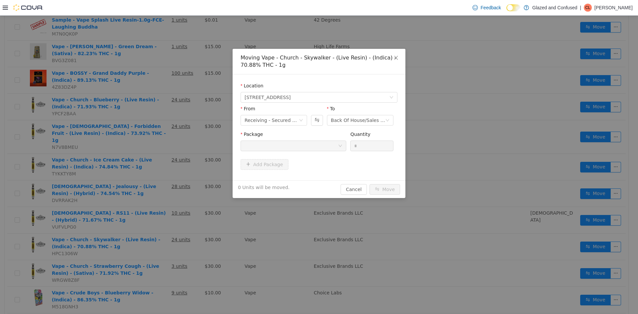
click at [270, 114] on div "From" at bounding box center [274, 110] width 67 height 10
click at [278, 121] on div "Receiving - Secured Storage C" at bounding box center [272, 120] width 54 height 10
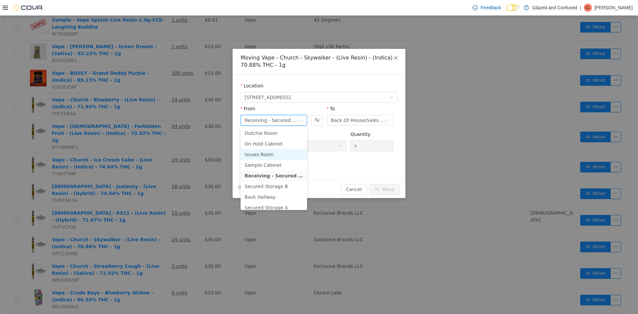
scroll to position [33, 0]
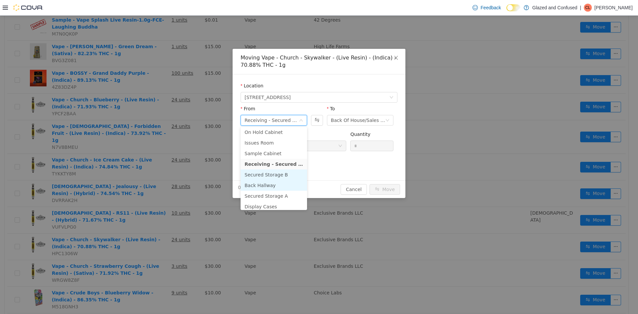
click at [266, 185] on li "Back Hallway" at bounding box center [274, 185] width 67 height 11
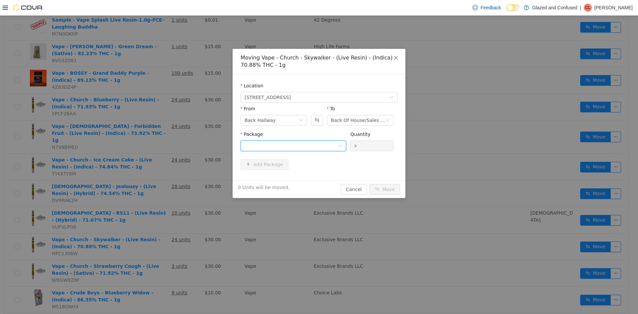
click at [305, 143] on div at bounding box center [291, 146] width 93 height 10
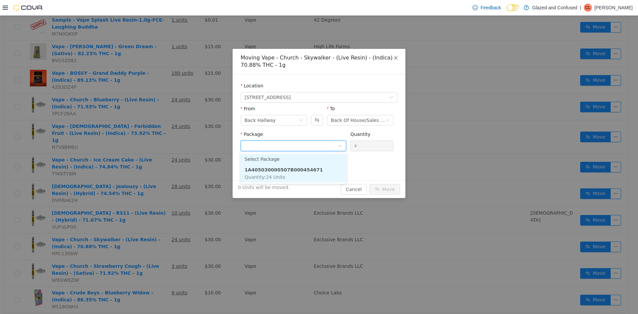
drag, startPoint x: 297, startPoint y: 168, endPoint x: 317, endPoint y: 162, distance: 20.5
click at [297, 167] on strong "1A405030000507B000454671" at bounding box center [284, 169] width 78 height 5
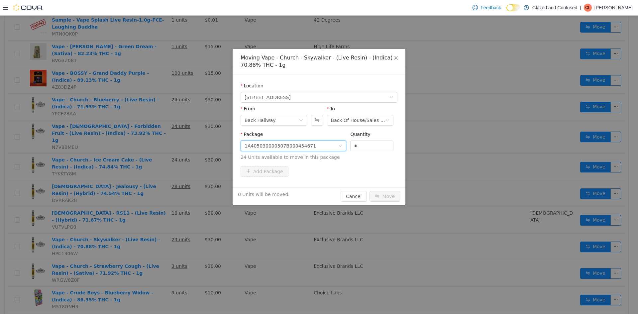
drag, startPoint x: 368, startPoint y: 145, endPoint x: 339, endPoint y: 143, distance: 29.6
click at [339, 143] on span "Package 1A405030000507B000454671 Quantity * 24 Units available to move in this …" at bounding box center [319, 146] width 157 height 29
type input "**"
click at [370, 191] on button "Move" at bounding box center [385, 196] width 31 height 11
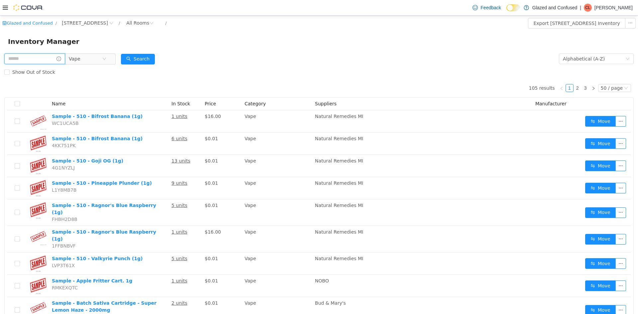
click at [42, 60] on input "text" at bounding box center [34, 59] width 61 height 11
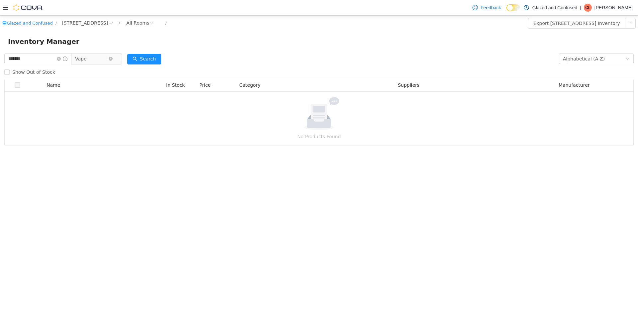
drag, startPoint x: 101, startPoint y: 65, endPoint x: 101, endPoint y: 58, distance: 7.3
click at [101, 64] on div "******* Vape" at bounding box center [63, 58] width 118 height 13
drag, startPoint x: 101, startPoint y: 57, endPoint x: 102, endPoint y: 68, distance: 11.0
click at [101, 57] on span "Vape" at bounding box center [91, 59] width 33 height 10
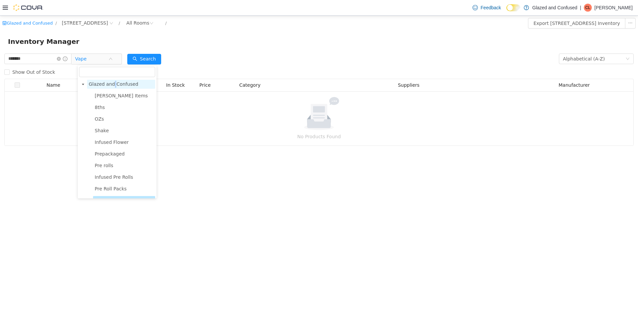
click at [113, 81] on span "Glazed and Confused" at bounding box center [121, 84] width 68 height 9
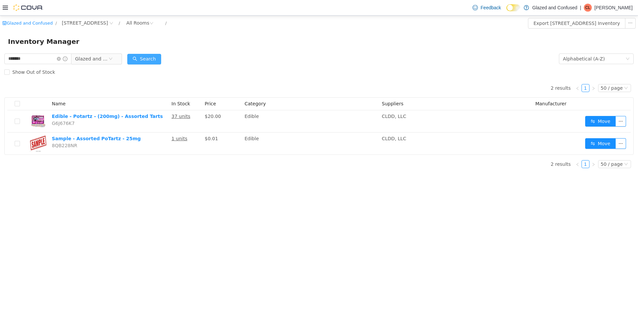
click at [144, 59] on button "Search" at bounding box center [144, 59] width 34 height 11
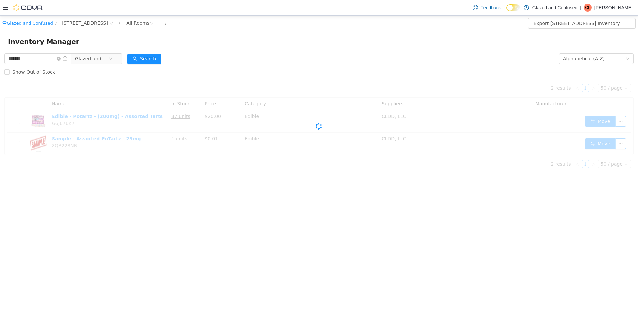
click at [192, 78] on div "******* Glazed and Confused Alphabetical (A-Z) Search Show Out of Stock Cova-Ic…" at bounding box center [319, 112] width 638 height 121
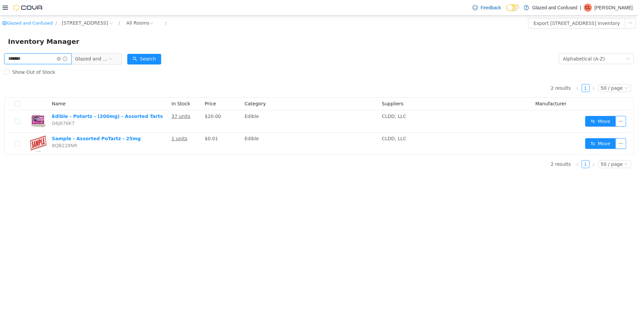
drag, startPoint x: 94, startPoint y: 198, endPoint x: 0, endPoint y: 43, distance: 181.3
click at [0, 43] on div "Glazed and Confused / 2465 US Highway 2 S, Crystal Falls / All Rooms / Export 2…" at bounding box center [319, 95] width 638 height 158
type input "******"
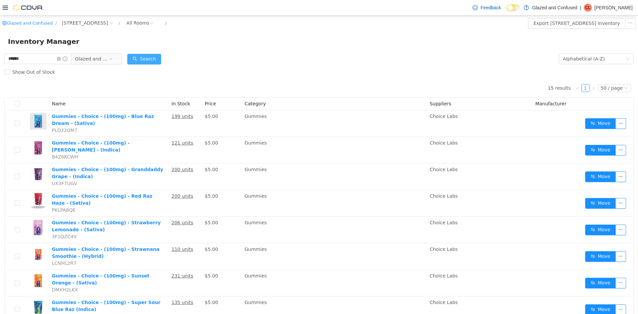
click at [149, 60] on button "Search" at bounding box center [144, 59] width 34 height 11
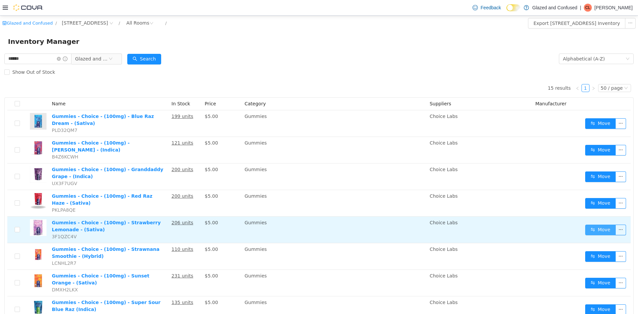
click at [588, 225] on button "Move" at bounding box center [601, 230] width 31 height 11
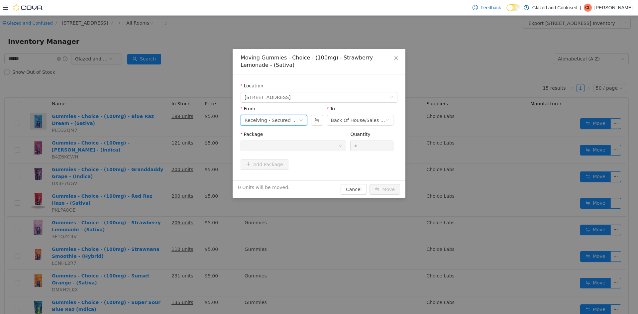
click at [267, 124] on div "Receiving - Secured Storage C" at bounding box center [272, 120] width 54 height 10
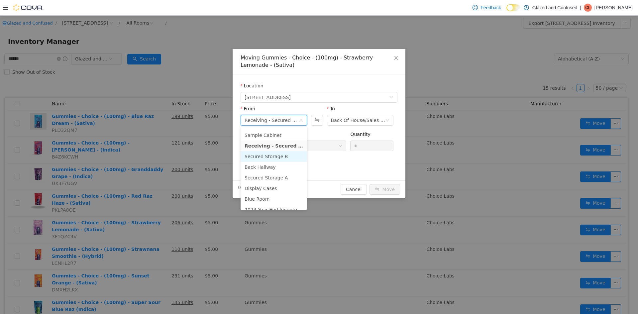
scroll to position [58, 0]
click at [274, 151] on li "Secured Storage B" at bounding box center [274, 150] width 67 height 11
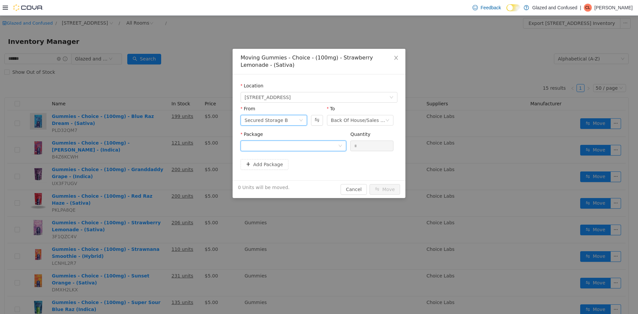
click at [300, 143] on div at bounding box center [291, 146] width 93 height 10
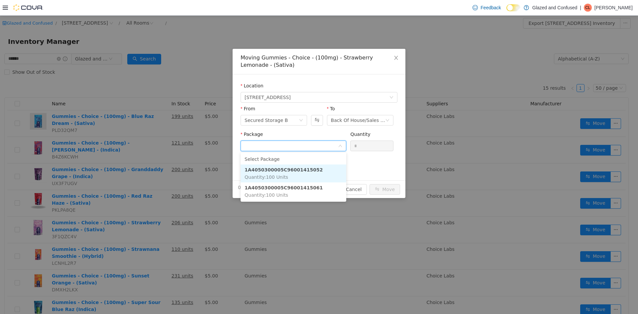
click at [296, 176] on li "1A4050300005C96001415052 Quantity : 100 Units" at bounding box center [294, 174] width 106 height 18
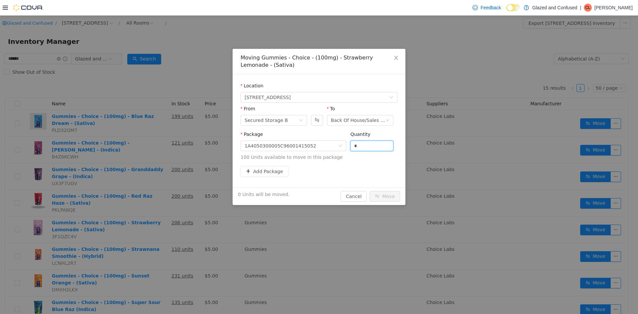
drag, startPoint x: 345, startPoint y: 146, endPoint x: 331, endPoint y: 134, distance: 17.9
click at [310, 147] on span "Package 1A4050300005C96001415052 Quantity * 100 Units available to move in this…" at bounding box center [319, 146] width 157 height 29
type input "*"
type input "**"
click at [370, 191] on button "Move" at bounding box center [385, 196] width 31 height 11
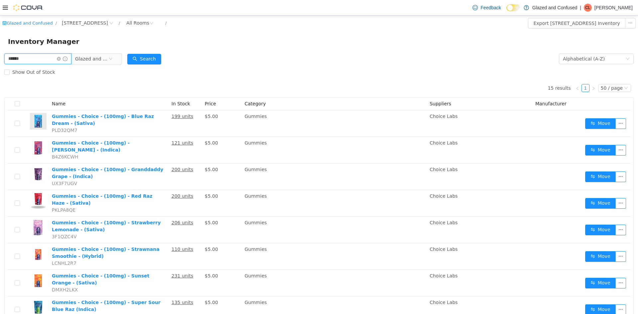
drag, startPoint x: 50, startPoint y: 59, endPoint x: 0, endPoint y: 10, distance: 69.8
click at [0, 16] on html "Glazed and Confused / 2465 US Highway 2 S, Crystal Falls / All Rooms / Export 2…" at bounding box center [319, 165] width 638 height 299
type input "*****"
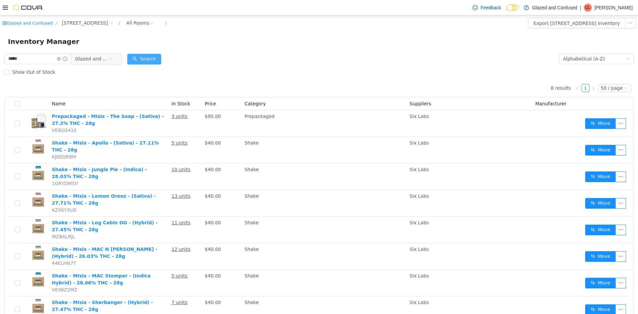
click at [138, 61] on button "Search" at bounding box center [144, 59] width 34 height 11
click at [64, 57] on span at bounding box center [62, 59] width 11 height 5
click at [279, 61] on form "***** Glazed and Confused Alphabetical (A-Z) Search Show Out of Stock" at bounding box center [319, 65] width 630 height 27
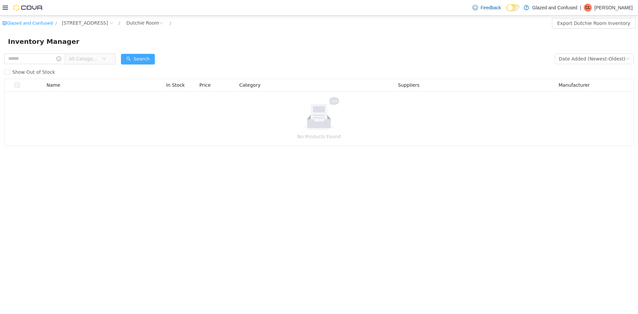
click at [130, 64] on form "All Categories Date Added (Newest-Oldest) Search Show Out of Stock" at bounding box center [319, 65] width 630 height 27
click at [134, 59] on button "Search" at bounding box center [138, 59] width 34 height 11
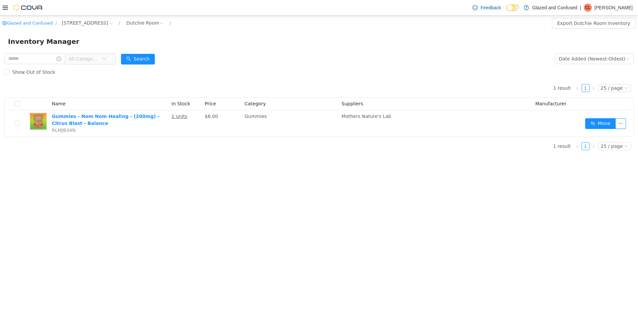
click at [89, 31] on div "Inventory Manager" at bounding box center [319, 41] width 638 height 21
click at [147, 60] on button "Search" at bounding box center [138, 59] width 34 height 11
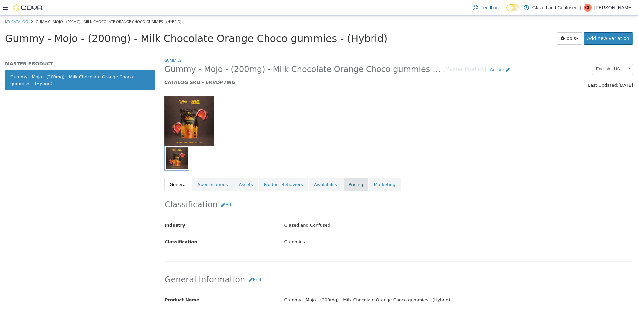
click at [344, 181] on link "Pricing" at bounding box center [356, 185] width 25 height 14
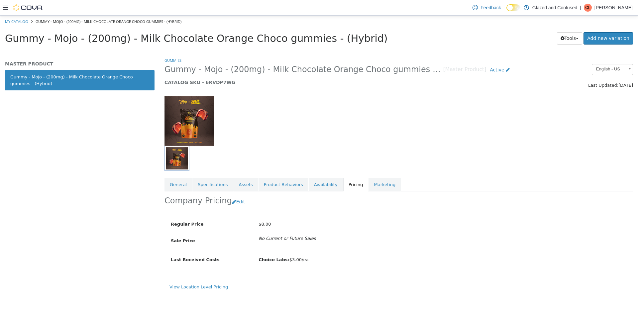
drag, startPoint x: 382, startPoint y: 127, endPoint x: 362, endPoint y: 131, distance: 20.4
click at [382, 128] on div at bounding box center [399, 117] width 479 height 57
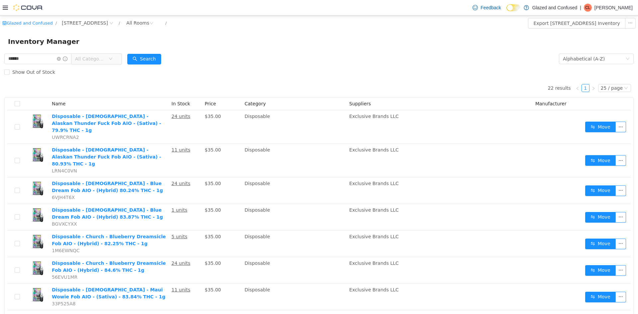
click at [105, 57] on span "All Categories" at bounding box center [90, 59] width 30 height 7
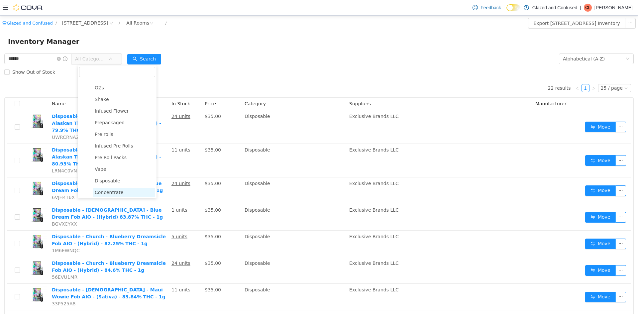
scroll to position [67, 0]
click at [110, 90] on span "Prepackaged" at bounding box center [110, 87] width 30 height 5
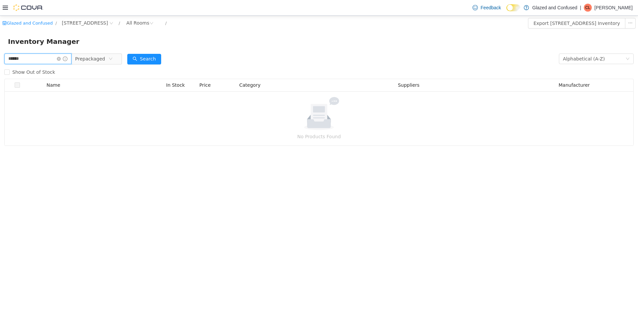
drag, startPoint x: 0, startPoint y: 58, endPoint x: 0, endPoint y: 54, distance: 4.0
click at [0, 55] on div "****** Prepackaged Alphabetical (A-Z) Search Show Out of Stock Name In Stock Pr…" at bounding box center [319, 99] width 638 height 94
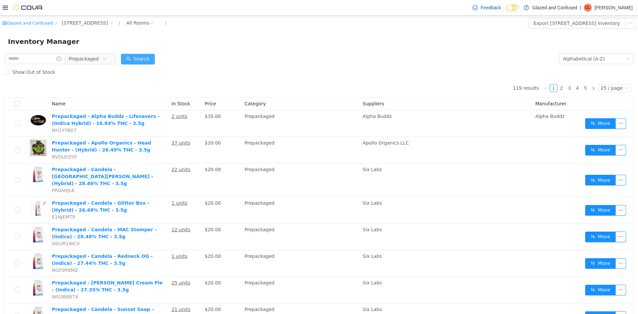
click at [137, 58] on button "Search" at bounding box center [138, 59] width 34 height 11
click at [26, 57] on input "text" at bounding box center [34, 59] width 61 height 11
type input "*******"
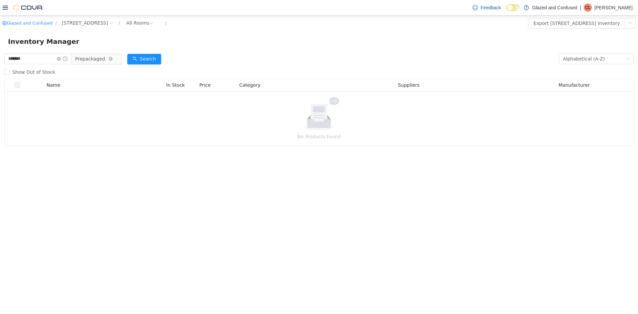
click at [103, 58] on span "Prepackaged" at bounding box center [90, 59] width 30 height 10
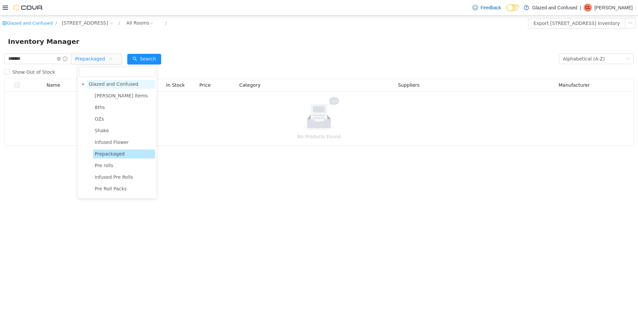
click at [107, 83] on span "Glazed and Confused" at bounding box center [114, 83] width 50 height 5
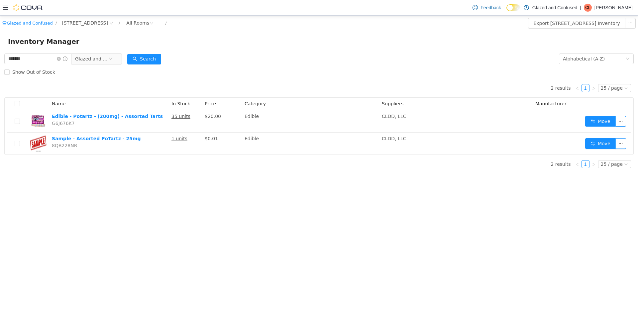
click at [145, 53] on div "Search" at bounding box center [144, 58] width 34 height 13
click at [146, 53] on div "Search" at bounding box center [144, 58] width 34 height 13
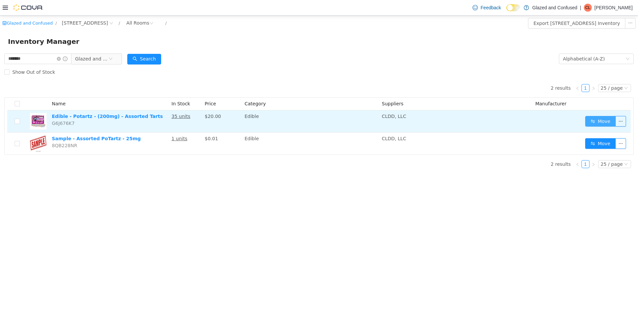
click at [598, 118] on button "Move" at bounding box center [601, 121] width 31 height 11
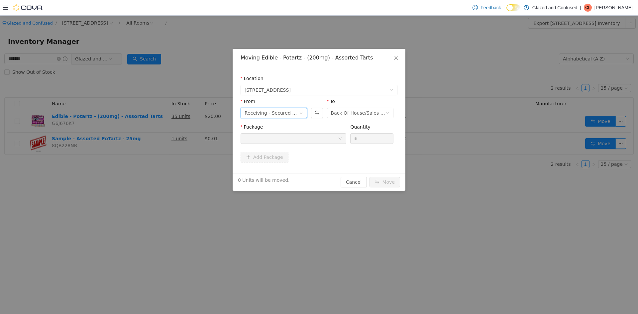
click at [283, 110] on div "Receiving - Secured Storage C" at bounding box center [272, 113] width 54 height 10
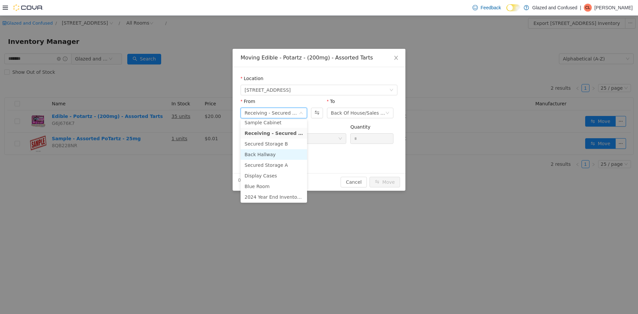
scroll to position [58, 0]
drag, startPoint x: 280, startPoint y: 145, endPoint x: 306, endPoint y: 140, distance: 26.4
click at [280, 144] on li "Secured Storage B" at bounding box center [274, 143] width 67 height 11
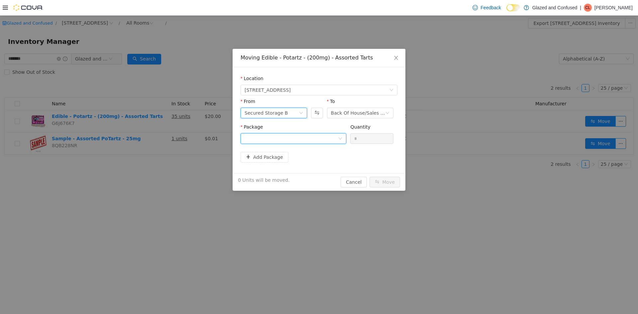
click at [298, 133] on div at bounding box center [294, 138] width 106 height 11
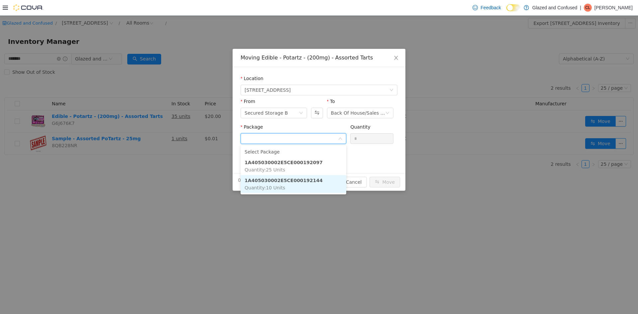
click at [286, 192] on li "1A405030002E5CE000192144 Quantity : 10 Units" at bounding box center [294, 184] width 106 height 18
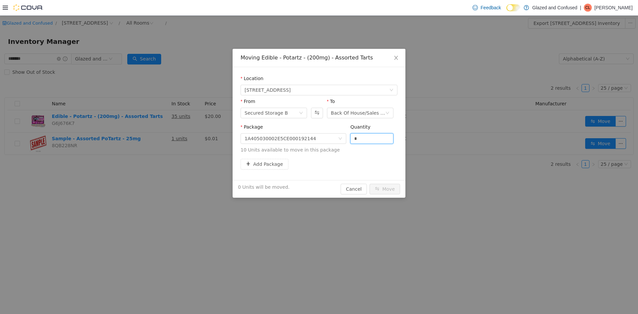
drag, startPoint x: 367, startPoint y: 141, endPoint x: 352, endPoint y: 132, distance: 17.9
click at [345, 137] on span "Package 1A405030002E5CE000192144 Quantity * 10 Units available to move in this …" at bounding box center [319, 138] width 157 height 29
type input "**"
click at [370, 184] on button "Move" at bounding box center [385, 189] width 31 height 11
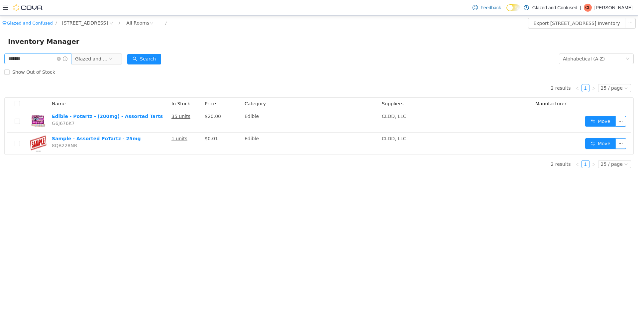
drag, startPoint x: 67, startPoint y: 58, endPoint x: 61, endPoint y: 57, distance: 5.5
click at [61, 58] on icon "icon: close-circle" at bounding box center [59, 59] width 4 height 4
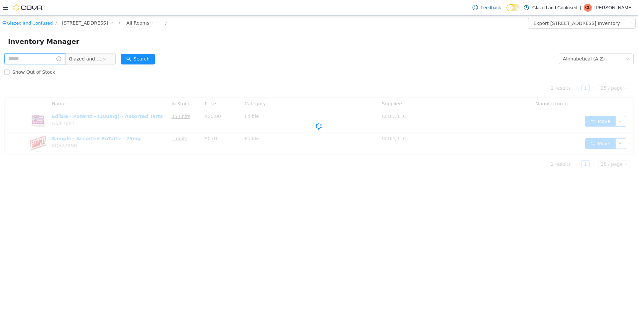
drag, startPoint x: 57, startPoint y: 55, endPoint x: 55, endPoint y: 51, distance: 4.3
click at [56, 55] on input "text" at bounding box center [34, 59] width 61 height 11
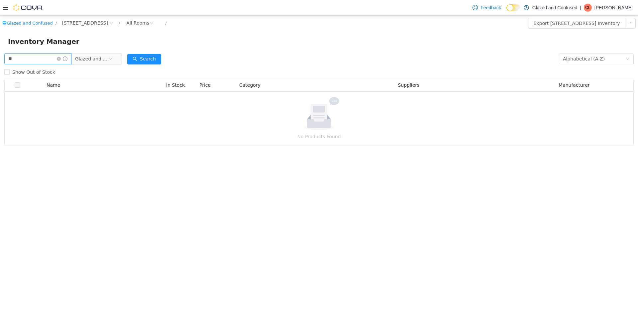
type input "*"
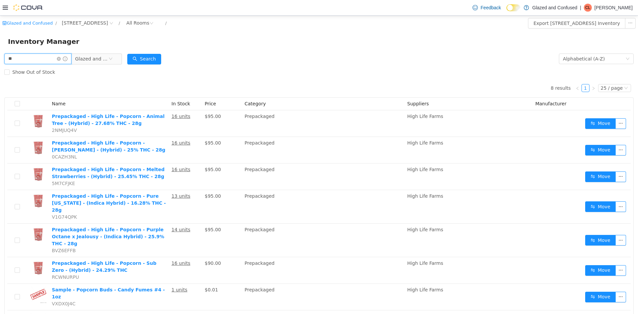
type input "*"
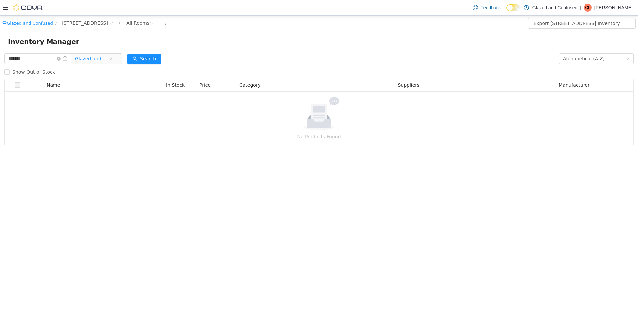
drag, startPoint x: 96, startPoint y: 59, endPoint x: 103, endPoint y: 74, distance: 17.4
click at [96, 58] on span "Glazed and Confused" at bounding box center [91, 59] width 33 height 10
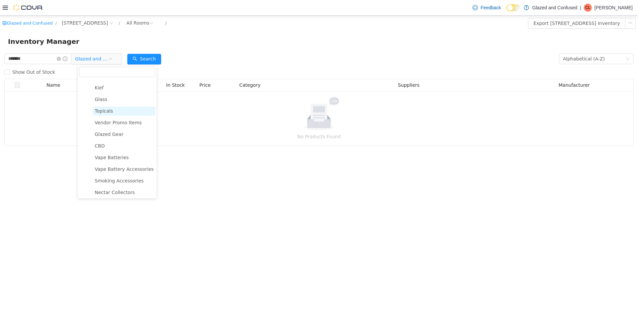
scroll to position [116, 0]
click at [110, 109] on span "Concentrate" at bounding box center [109, 107] width 29 height 5
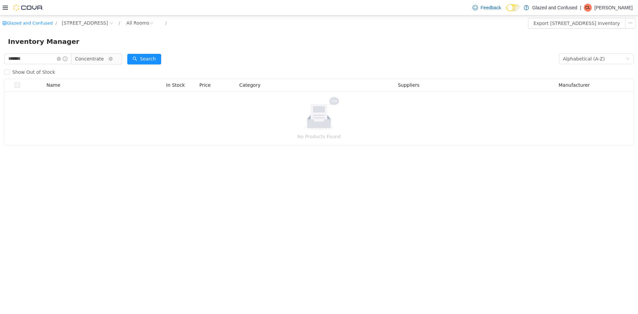
click at [100, 57] on span "Concentrate" at bounding box center [89, 59] width 29 height 10
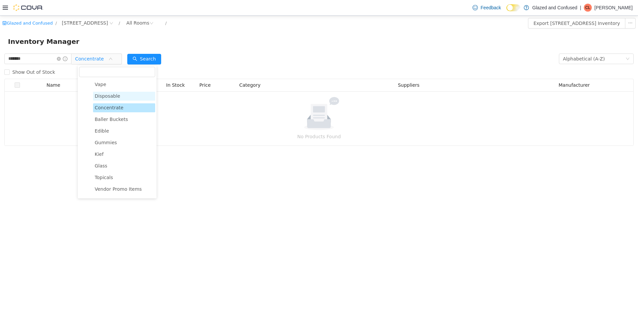
scroll to position [50, 0]
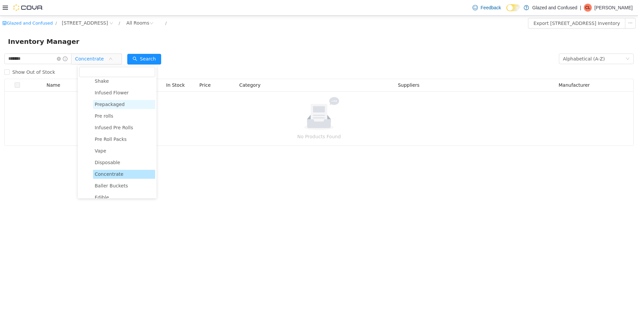
click at [112, 106] on span "Prepackaged" at bounding box center [110, 104] width 30 height 5
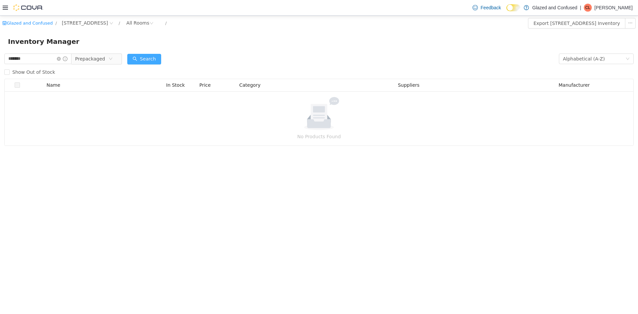
click at [153, 61] on button "Search" at bounding box center [144, 59] width 34 height 11
click at [32, 59] on input "*******" at bounding box center [37, 59] width 67 height 11
type input "**********"
click at [161, 59] on button "Search" at bounding box center [144, 59] width 34 height 11
click at [159, 57] on button "Search" at bounding box center [144, 59] width 34 height 11
